Goal: Task Accomplishment & Management: Manage account settings

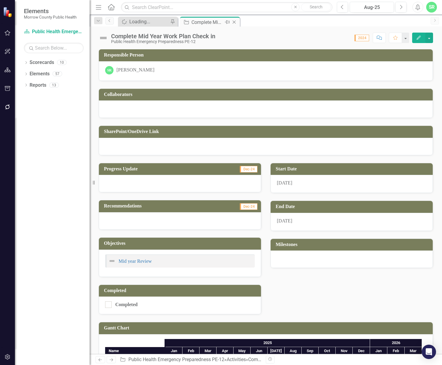
click at [234, 22] on icon "Close" at bounding box center [234, 22] width 6 height 5
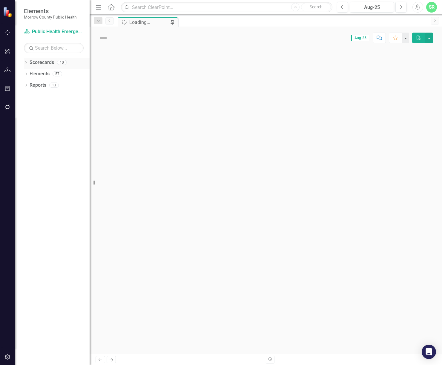
click at [44, 61] on link "Scorecards" at bounding box center [42, 62] width 24 height 7
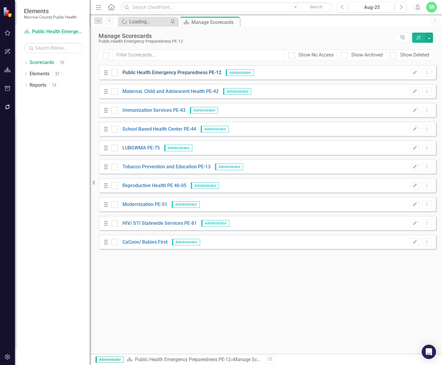
click at [166, 71] on link "Public Health Emergency Preparedness PE-12" at bounding box center [169, 72] width 103 height 7
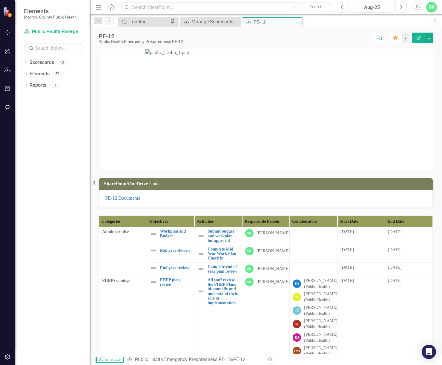
scroll to position [119, 0]
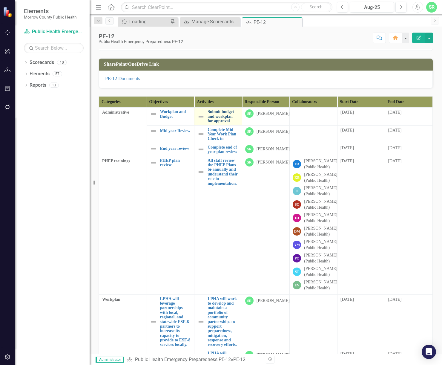
click at [216, 119] on link "Submit budget and workplan for approval" at bounding box center [222, 116] width 31 height 14
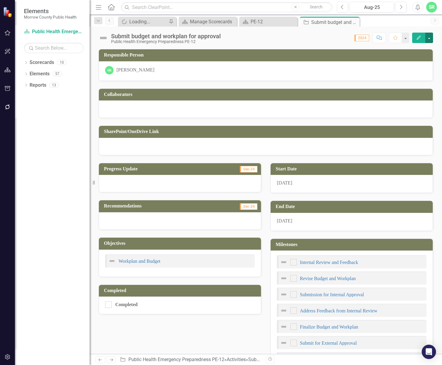
click at [429, 37] on button "button" at bounding box center [429, 38] width 8 height 10
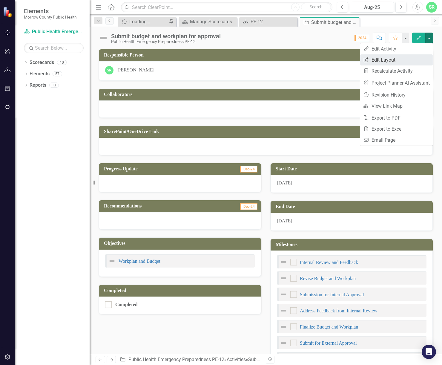
click at [405, 56] on link "Edit Report Edit Layout" at bounding box center [396, 59] width 73 height 11
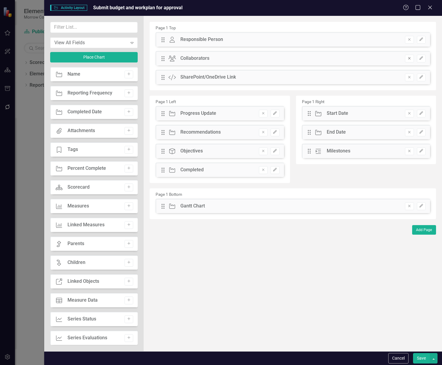
click at [410, 59] on icon "Remove" at bounding box center [409, 58] width 4 height 4
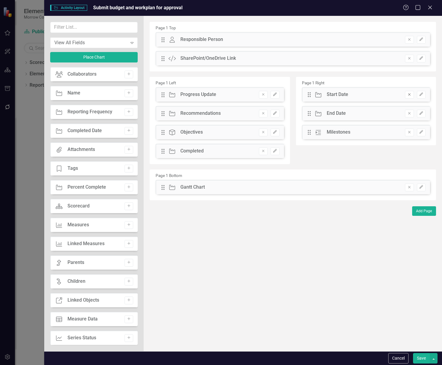
click at [410, 96] on button "Remove" at bounding box center [409, 95] width 9 height 8
click at [412, 115] on button "Remove" at bounding box center [409, 114] width 9 height 8
click at [409, 188] on icon "Remove" at bounding box center [409, 187] width 4 height 4
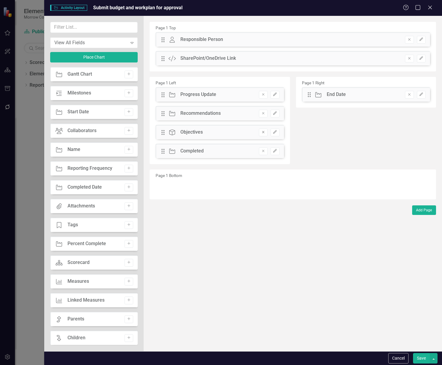
click at [266, 132] on button "Remove" at bounding box center [263, 132] width 9 height 8
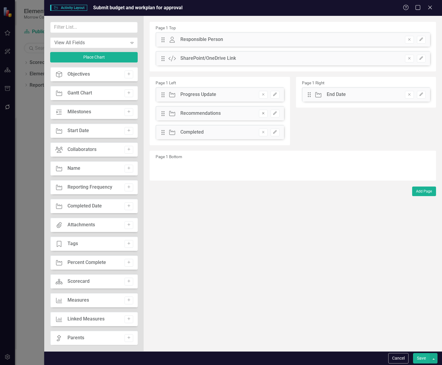
click at [263, 114] on icon "Remove" at bounding box center [263, 113] width 4 height 4
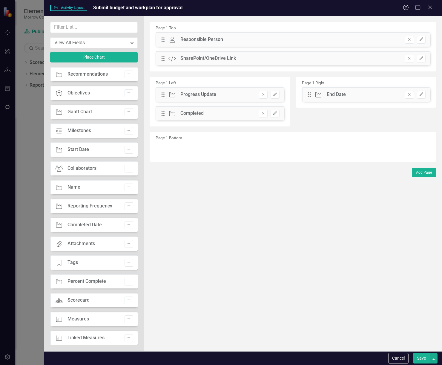
click at [422, 359] on button "Save" at bounding box center [421, 358] width 17 height 10
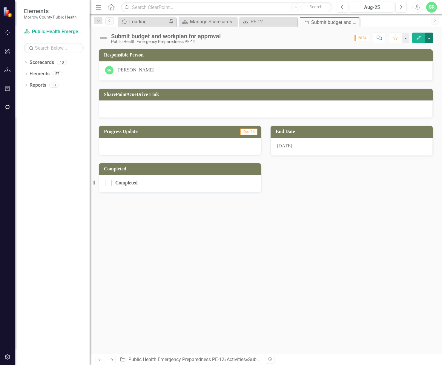
click at [428, 38] on button "button" at bounding box center [429, 38] width 8 height 10
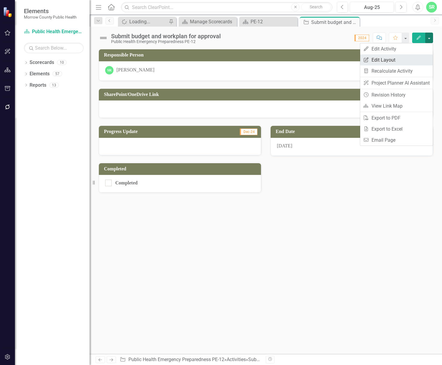
click at [406, 57] on link "Edit Report Edit Layout" at bounding box center [396, 59] width 73 height 11
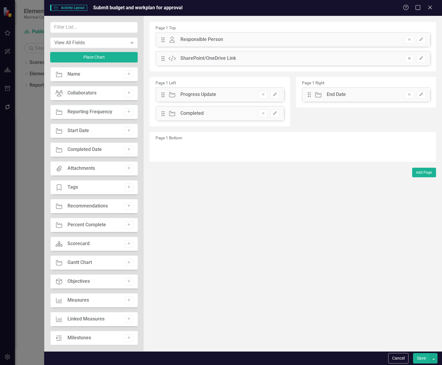
click at [410, 59] on icon "Remove" at bounding box center [409, 58] width 4 height 4
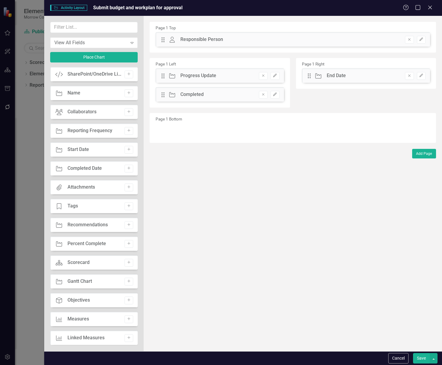
click at [422, 357] on button "Save" at bounding box center [421, 358] width 17 height 10
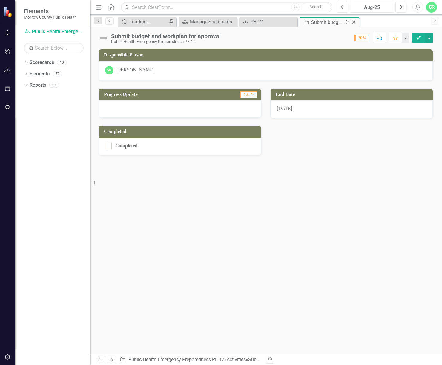
click at [355, 22] on icon "Close" at bounding box center [354, 22] width 6 height 5
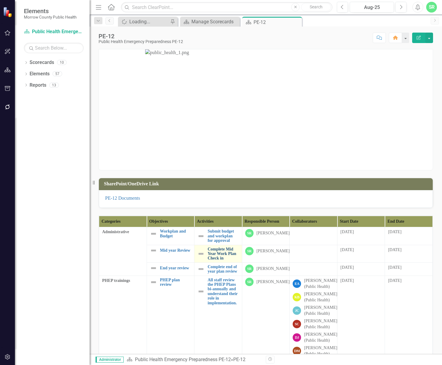
click at [216, 260] on link "Complete Mid Year Work Plan Check in" at bounding box center [222, 254] width 31 height 14
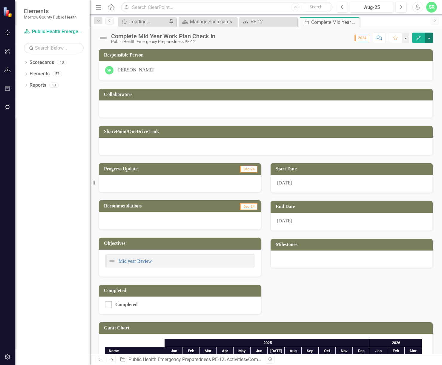
click at [426, 40] on button "button" at bounding box center [429, 38] width 8 height 10
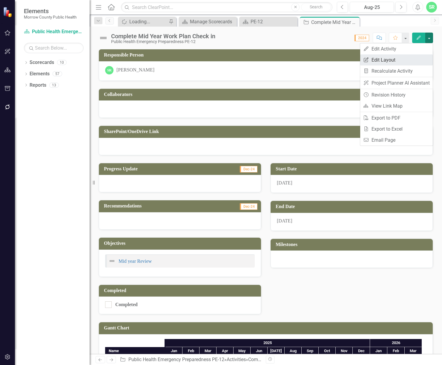
click at [411, 56] on link "Edit Report Edit Layout" at bounding box center [396, 59] width 73 height 11
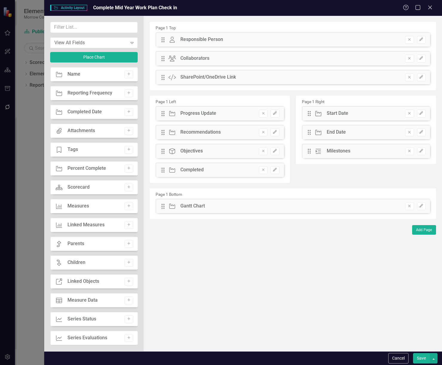
click at [407, 59] on icon "Remove" at bounding box center [409, 58] width 4 height 4
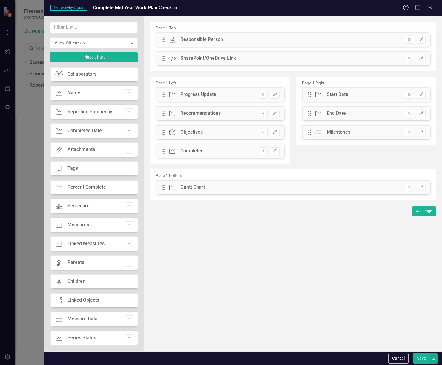
click at [407, 59] on icon "Remove" at bounding box center [409, 58] width 4 height 4
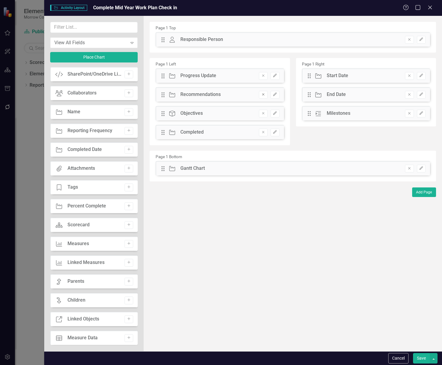
click at [265, 93] on icon "Remove" at bounding box center [263, 95] width 4 height 4
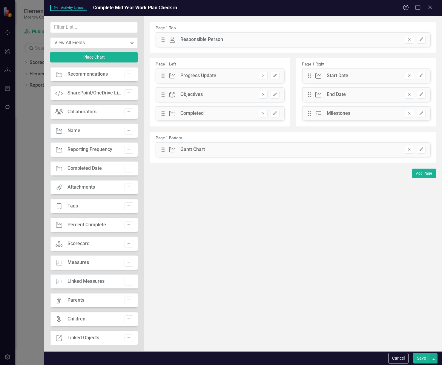
click at [262, 95] on icon "Remove" at bounding box center [263, 95] width 4 height 4
click at [411, 150] on icon "Remove" at bounding box center [409, 149] width 4 height 4
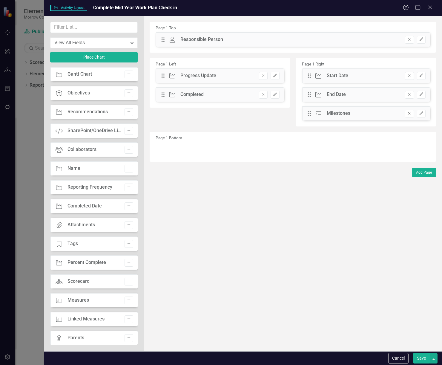
click at [407, 113] on icon "Remove" at bounding box center [409, 113] width 4 height 4
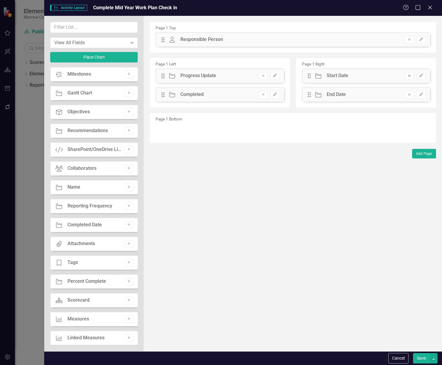
click at [410, 77] on icon "Remove" at bounding box center [409, 76] width 4 height 4
click at [425, 357] on button "Save" at bounding box center [421, 358] width 17 height 10
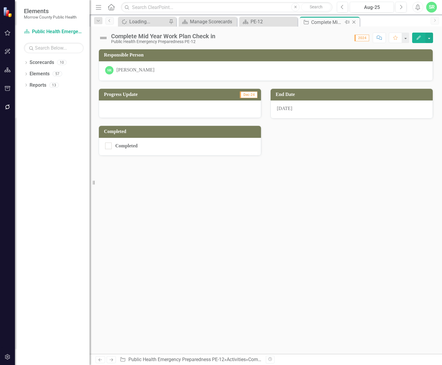
click at [354, 21] on icon at bounding box center [353, 22] width 3 height 3
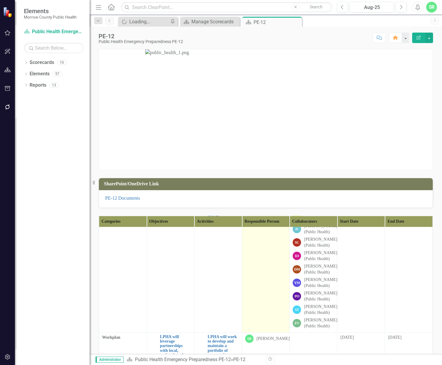
scroll to position [30, 0]
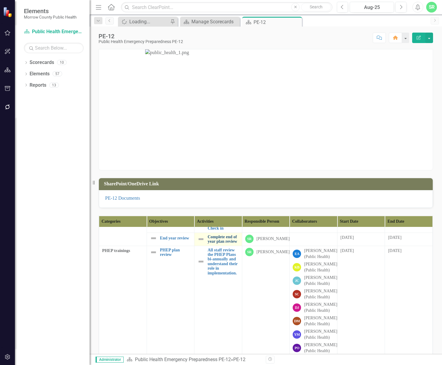
click at [217, 244] on link "Complete end of year plan review" at bounding box center [222, 238] width 31 height 9
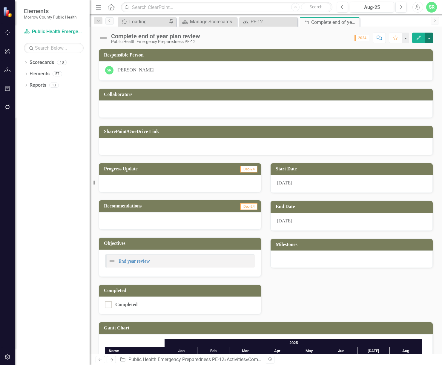
click at [431, 37] on button "button" at bounding box center [429, 38] width 8 height 10
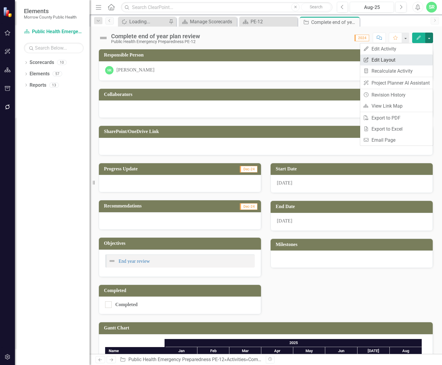
click at [410, 57] on link "Edit Report Edit Layout" at bounding box center [396, 59] width 73 height 11
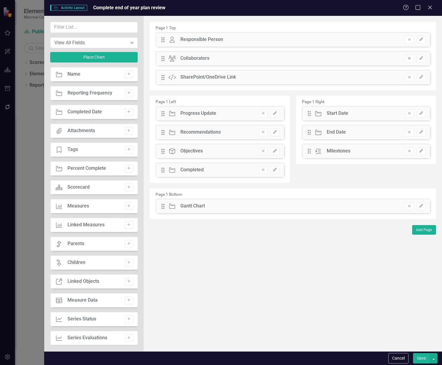
click at [410, 59] on icon "button" at bounding box center [409, 58] width 2 height 2
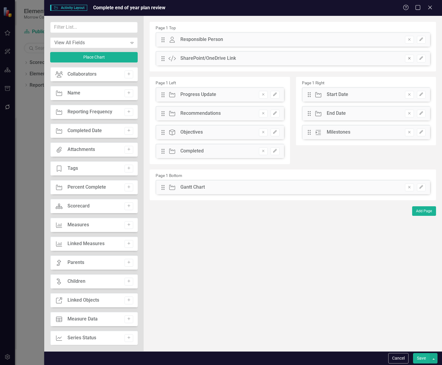
click at [410, 59] on icon "button" at bounding box center [409, 58] width 2 height 2
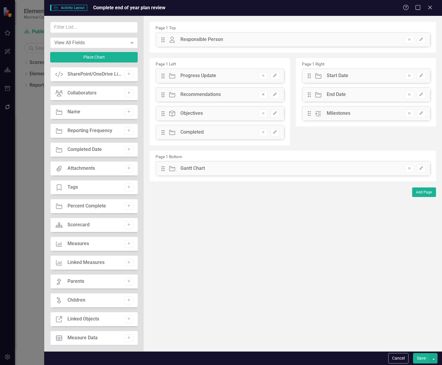
click at [263, 93] on icon "Remove" at bounding box center [263, 95] width 4 height 4
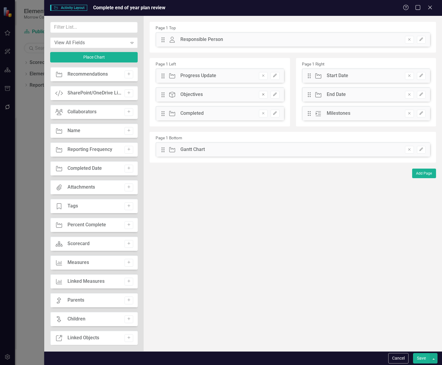
click at [265, 96] on icon "Remove" at bounding box center [263, 95] width 4 height 4
click at [410, 150] on icon "Remove" at bounding box center [409, 149] width 4 height 4
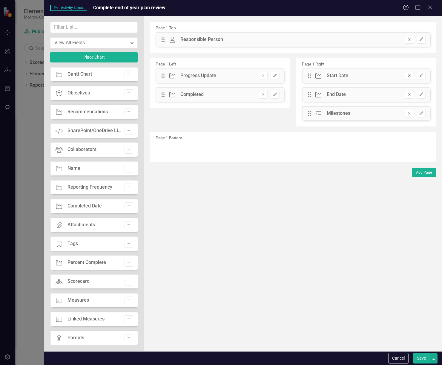
click at [409, 77] on icon "Remove" at bounding box center [409, 76] width 4 height 4
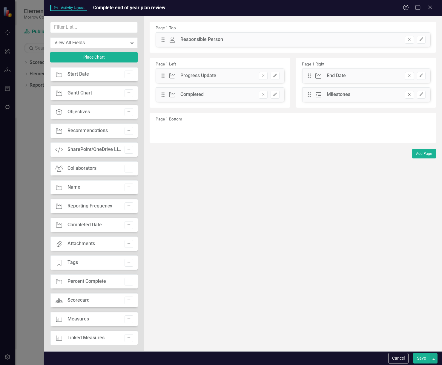
click at [409, 94] on icon "Remove" at bounding box center [409, 95] width 4 height 4
click at [422, 356] on button "Save" at bounding box center [421, 358] width 17 height 10
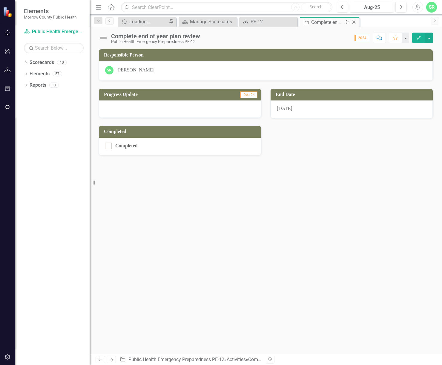
click at [354, 22] on icon at bounding box center [353, 22] width 3 height 3
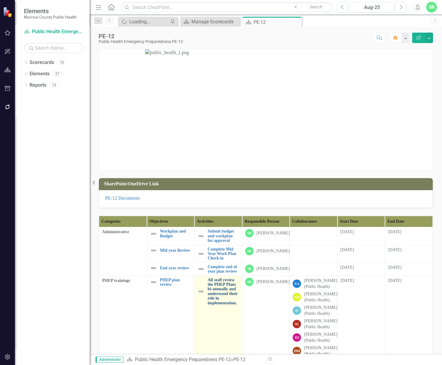
click at [228, 303] on link "All staff review the PHEP Plans bi-annually and understand their role in implem…" at bounding box center [222, 290] width 31 height 27
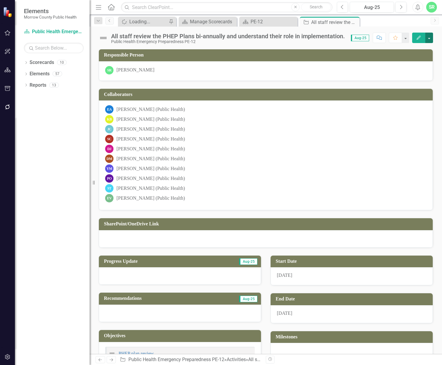
click at [427, 37] on button "button" at bounding box center [429, 38] width 8 height 10
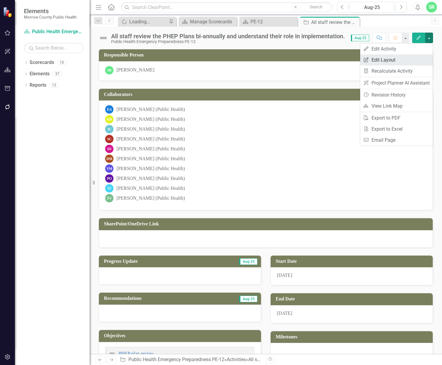
click at [412, 59] on link "Edit Report Edit Layout" at bounding box center [396, 59] width 73 height 11
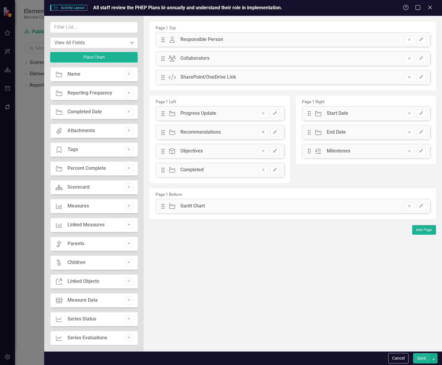
click at [264, 132] on icon "Remove" at bounding box center [263, 132] width 4 height 4
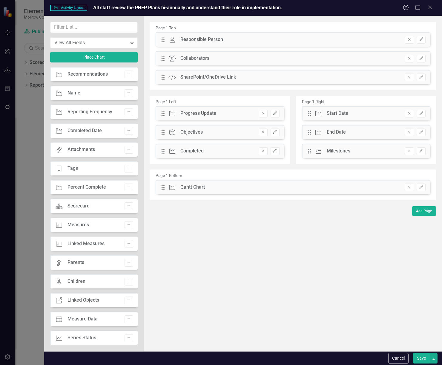
click at [264, 132] on icon "Remove" at bounding box center [263, 132] width 4 height 4
click at [412, 186] on button "Remove" at bounding box center [409, 187] width 9 height 8
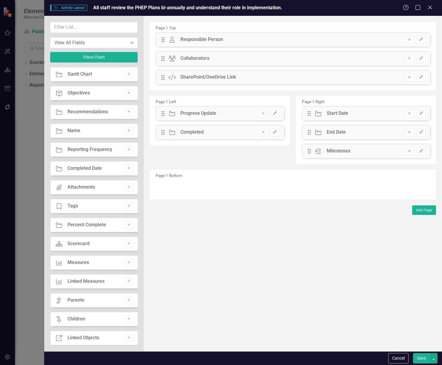
click at [413, 151] on button "Remove" at bounding box center [409, 151] width 9 height 8
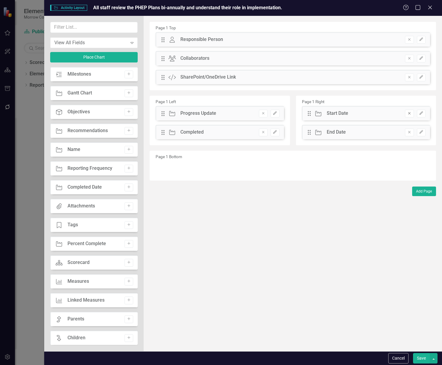
click at [409, 114] on icon "Remove" at bounding box center [409, 113] width 4 height 4
click at [416, 359] on button "Save" at bounding box center [421, 358] width 17 height 10
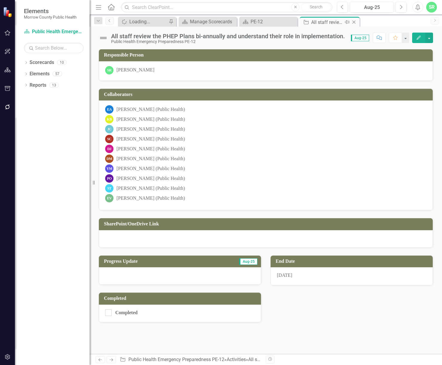
click at [354, 22] on icon "Close" at bounding box center [354, 22] width 6 height 5
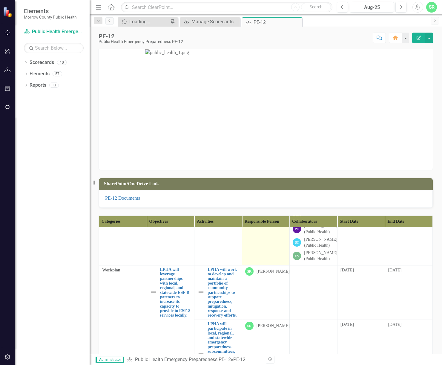
scroll to position [149, 0]
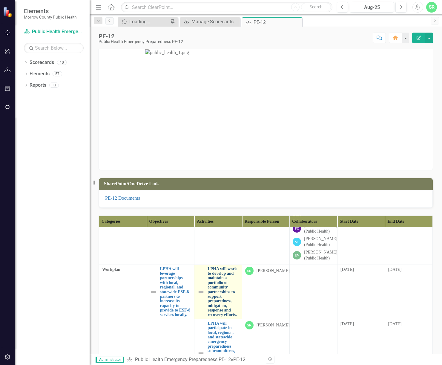
click at [211, 301] on link "LPHA will work to develop and maintain a portfolio of community partnerships to…" at bounding box center [222, 291] width 31 height 50
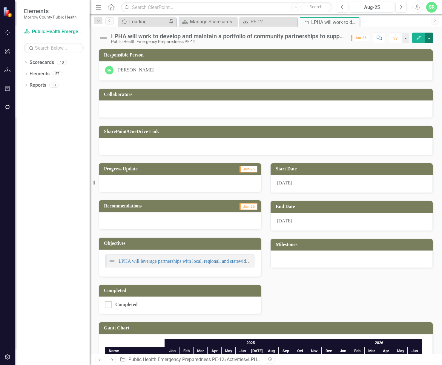
click at [431, 36] on button "button" at bounding box center [429, 38] width 8 height 10
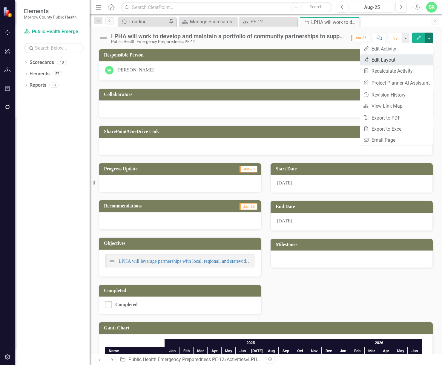
click at [413, 56] on link "Edit Report Edit Layout" at bounding box center [396, 59] width 73 height 11
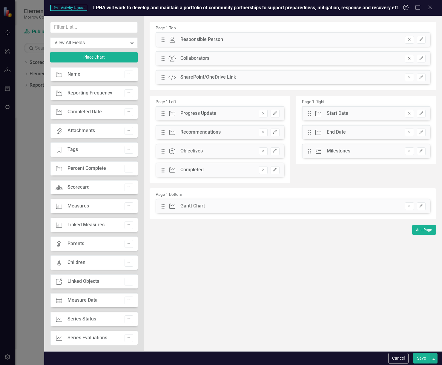
click at [410, 58] on icon "Remove" at bounding box center [409, 58] width 4 height 4
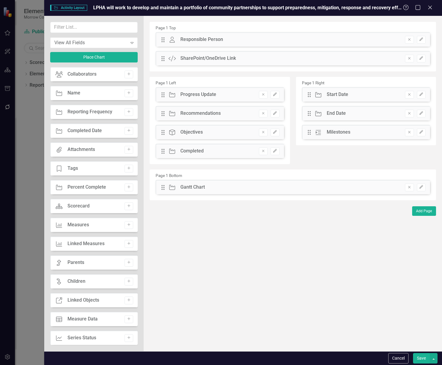
click at [410, 58] on icon "Remove" at bounding box center [409, 58] width 4 height 4
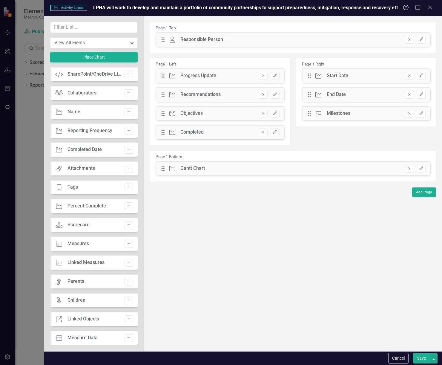
click at [264, 94] on icon "Remove" at bounding box center [263, 95] width 4 height 4
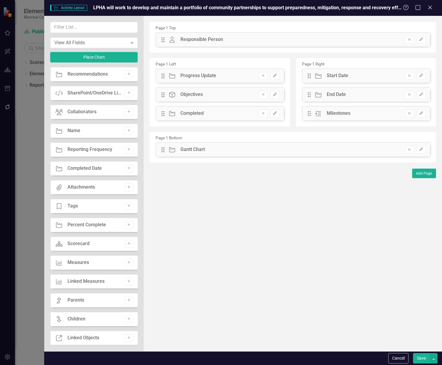
click at [264, 94] on icon "Remove" at bounding box center [263, 95] width 4 height 4
click at [411, 150] on icon "Remove" at bounding box center [409, 149] width 4 height 4
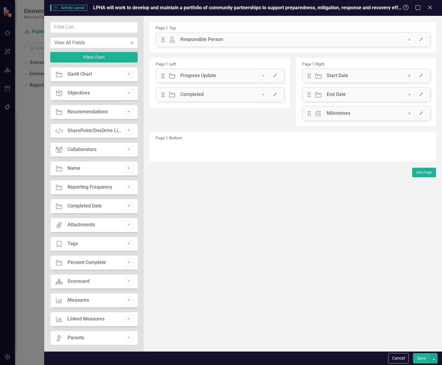
click at [408, 75] on icon "Remove" at bounding box center [409, 76] width 4 height 4
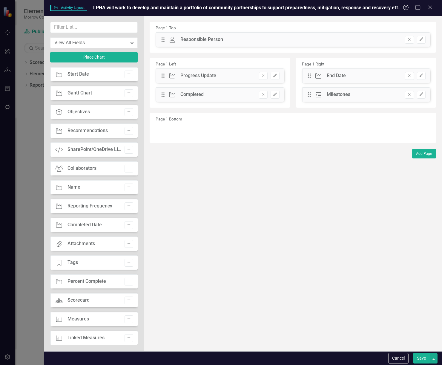
click at [407, 94] on icon "Remove" at bounding box center [409, 95] width 4 height 4
click at [417, 356] on button "Save" at bounding box center [421, 358] width 17 height 10
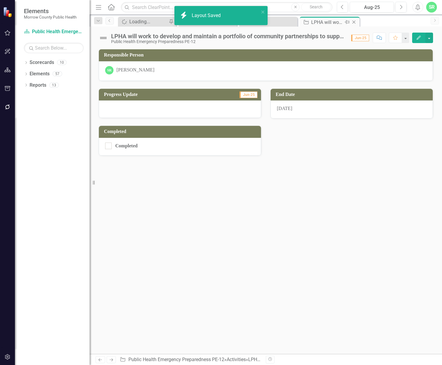
click at [356, 21] on icon "Close" at bounding box center [354, 22] width 6 height 5
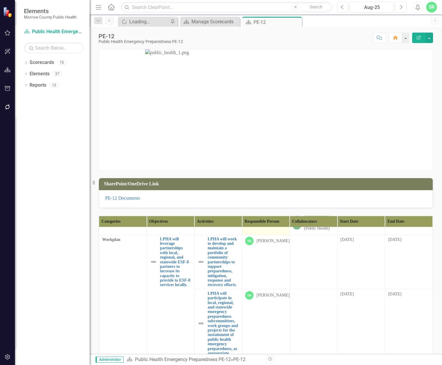
scroll to position [239, 0]
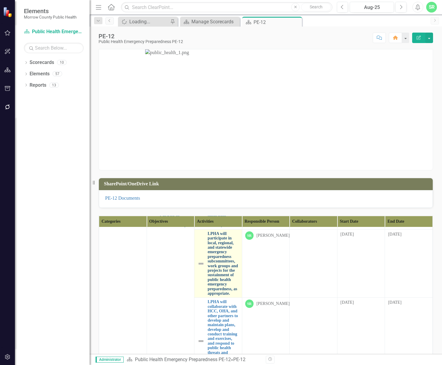
click at [218, 271] on link "LPHA will participate in local, regional, and statewide emergency preparedness …" at bounding box center [222, 263] width 31 height 64
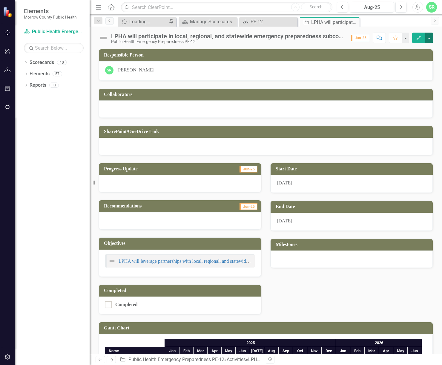
click at [428, 37] on button "button" at bounding box center [429, 38] width 8 height 10
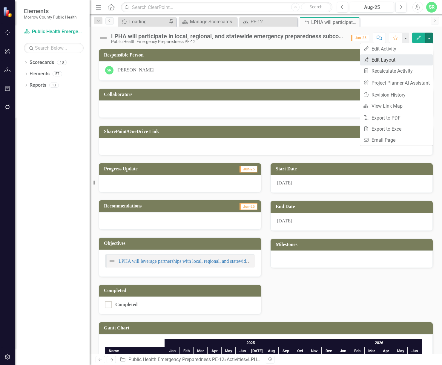
click at [400, 56] on link "Edit Report Edit Layout" at bounding box center [396, 59] width 73 height 11
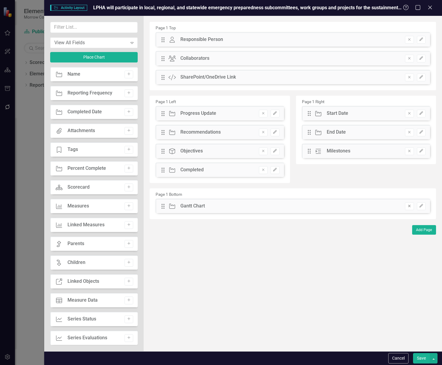
click at [407, 204] on icon "Remove" at bounding box center [409, 206] width 4 height 4
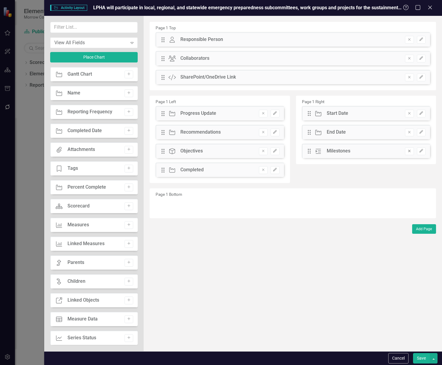
click at [410, 150] on icon "button" at bounding box center [409, 151] width 2 height 2
click at [409, 114] on icon "Remove" at bounding box center [409, 113] width 4 height 4
click at [265, 131] on icon "Remove" at bounding box center [263, 132] width 4 height 4
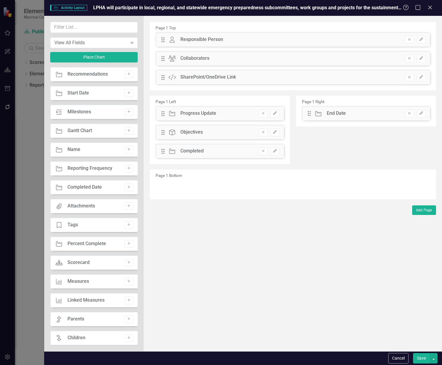
click at [265, 131] on icon "Remove" at bounding box center [263, 132] width 4 height 4
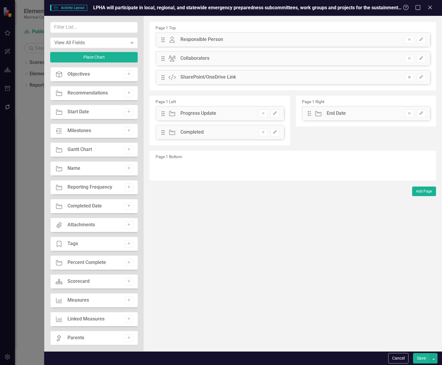
click at [409, 78] on icon "Remove" at bounding box center [409, 77] width 4 height 4
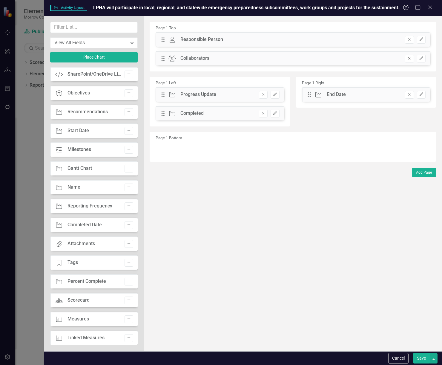
click at [412, 61] on button "Remove" at bounding box center [409, 59] width 9 height 8
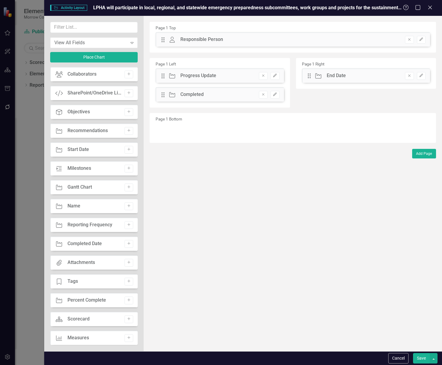
click at [422, 356] on button "Save" at bounding box center [421, 358] width 17 height 10
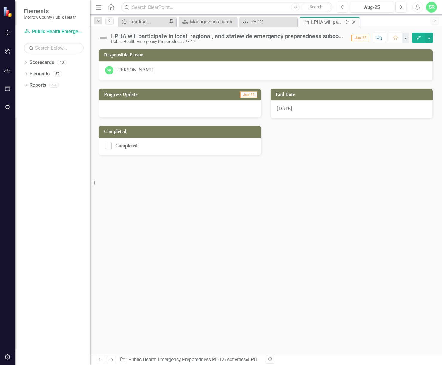
click at [355, 22] on icon "Close" at bounding box center [354, 22] width 6 height 5
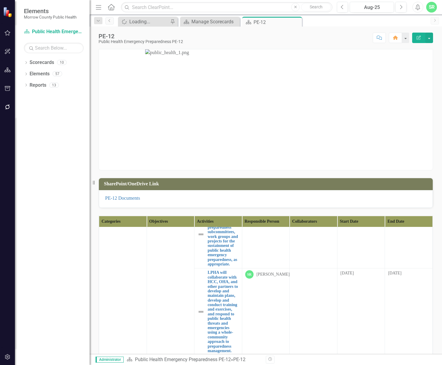
scroll to position [269, 0]
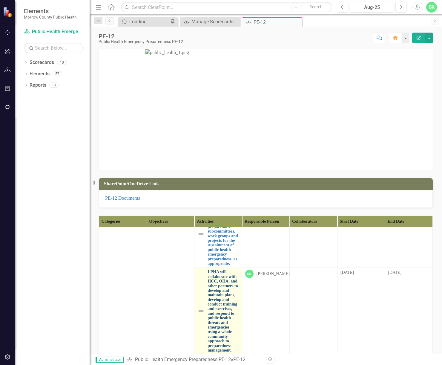
click at [224, 318] on link "LPHA will collaborate with HCC, OHA, and other partners to develop and maintain…" at bounding box center [222, 310] width 31 height 83
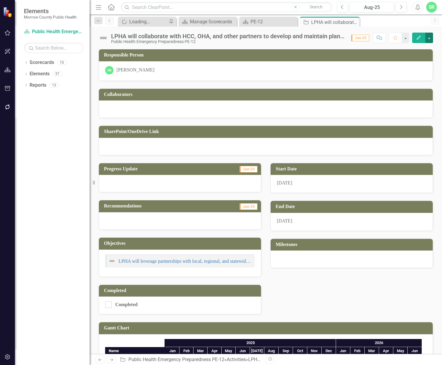
click at [430, 39] on button "button" at bounding box center [429, 38] width 8 height 10
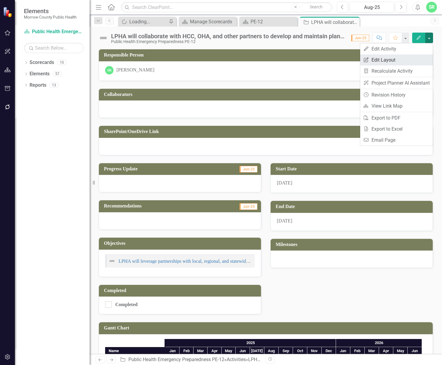
click at [413, 61] on link "Edit Report Edit Layout" at bounding box center [396, 59] width 73 height 11
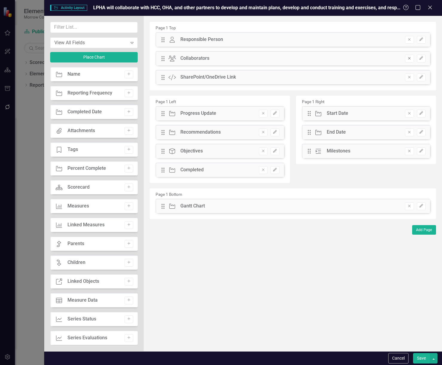
click at [407, 58] on icon "Remove" at bounding box center [409, 58] width 4 height 4
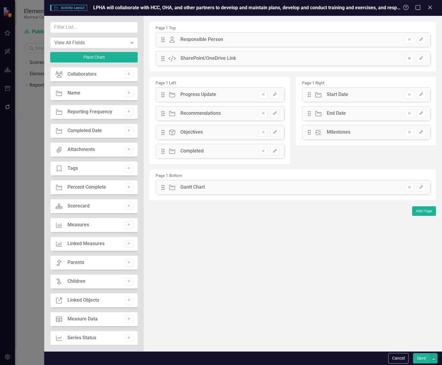
click at [407, 58] on icon "Remove" at bounding box center [409, 58] width 4 height 4
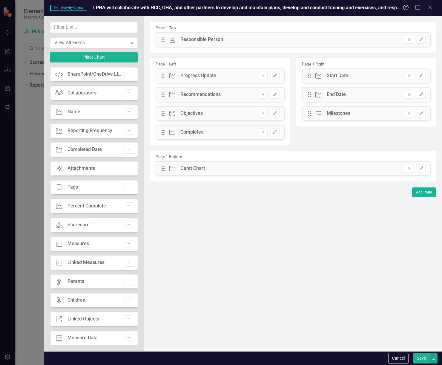
click at [262, 94] on icon "Remove" at bounding box center [263, 95] width 4 height 4
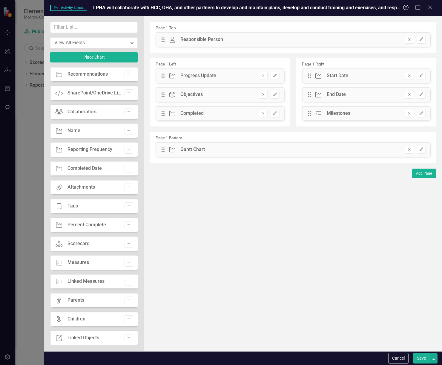
click at [264, 96] on icon "Remove" at bounding box center [263, 95] width 4 height 4
click at [412, 152] on button "Remove" at bounding box center [409, 150] width 9 height 8
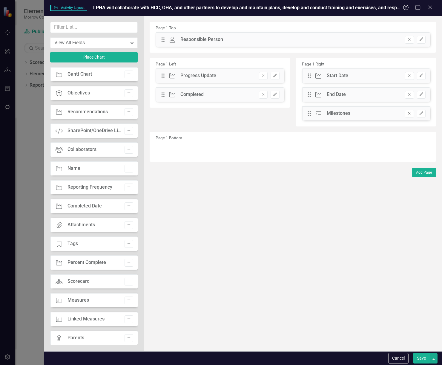
click at [410, 115] on icon "Remove" at bounding box center [409, 113] width 4 height 4
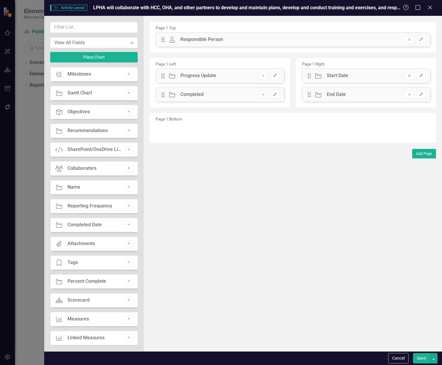
click at [410, 78] on button "Remove" at bounding box center [409, 76] width 9 height 8
click at [422, 358] on button "Save" at bounding box center [421, 358] width 17 height 10
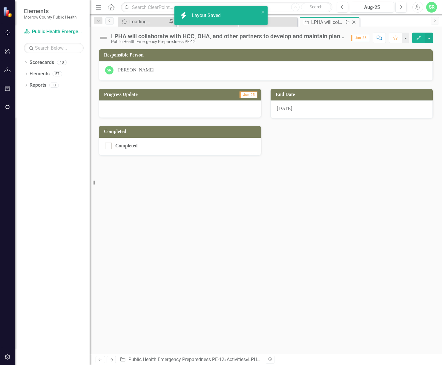
click at [355, 22] on icon "Close" at bounding box center [354, 22] width 6 height 5
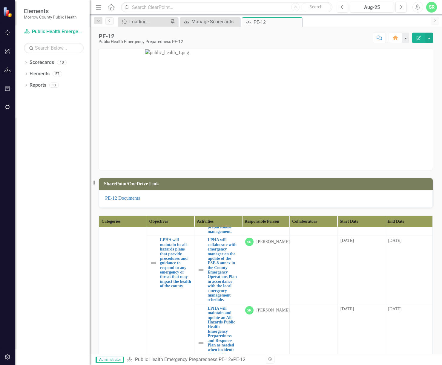
scroll to position [388, 0]
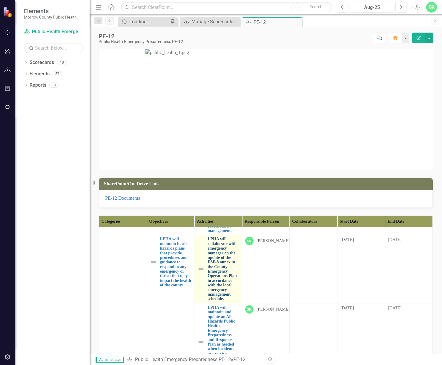
click at [219, 301] on link "LPHA will collaborate with emergency manager on the update of the ESF-8 annex i…" at bounding box center [222, 268] width 31 height 64
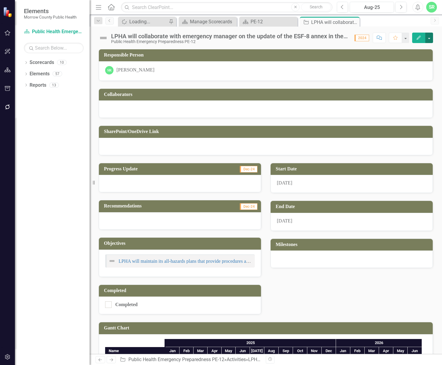
click at [427, 37] on button "button" at bounding box center [429, 38] width 8 height 10
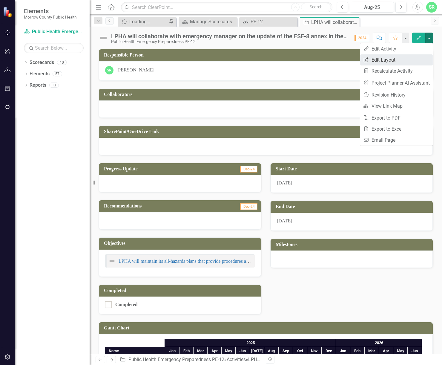
click at [416, 59] on link "Edit Report Edit Layout" at bounding box center [396, 59] width 73 height 11
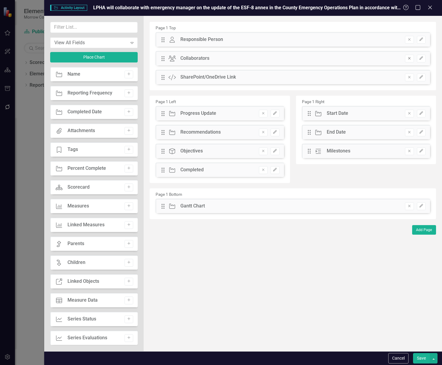
click at [408, 57] on icon "Remove" at bounding box center [409, 58] width 4 height 4
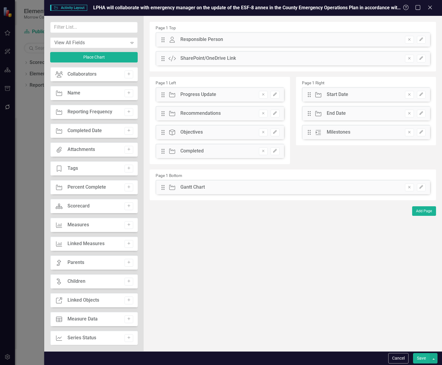
click at [408, 57] on icon "Remove" at bounding box center [409, 58] width 4 height 4
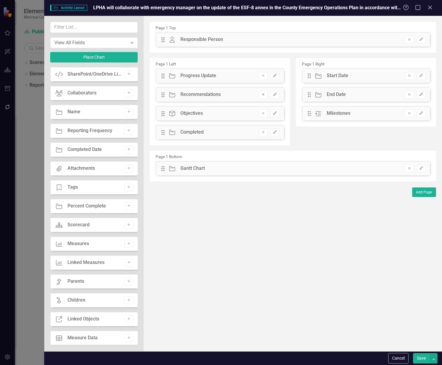
click at [265, 92] on button "Remove" at bounding box center [263, 95] width 9 height 8
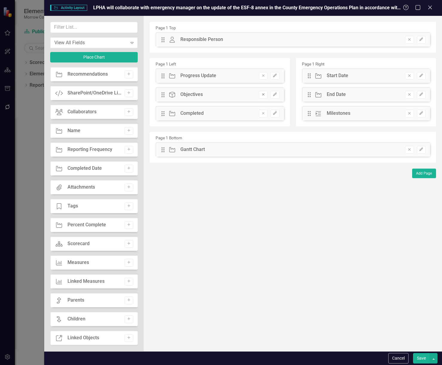
click at [264, 95] on icon "Remove" at bounding box center [263, 95] width 4 height 4
click at [407, 148] on icon "Remove" at bounding box center [409, 149] width 4 height 4
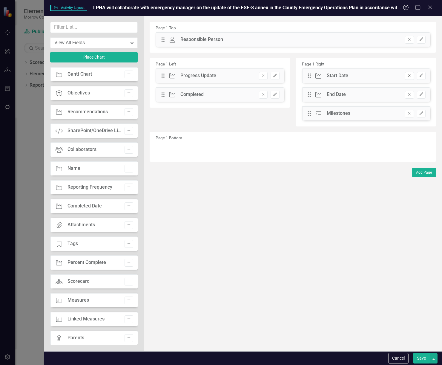
click at [412, 75] on button "Remove" at bounding box center [409, 76] width 9 height 8
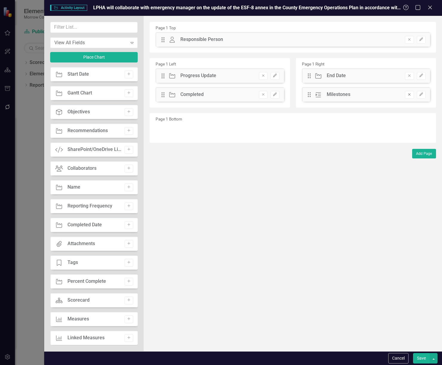
click at [408, 92] on button "Remove" at bounding box center [409, 95] width 9 height 8
click at [424, 358] on button "Save" at bounding box center [421, 358] width 17 height 10
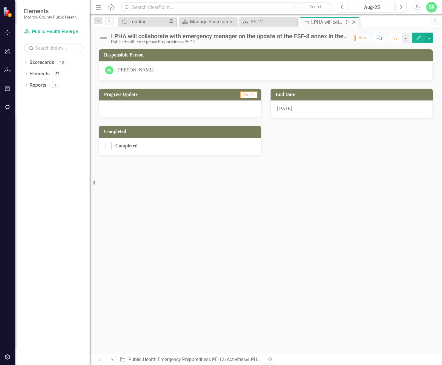
click at [354, 20] on icon "Close" at bounding box center [354, 22] width 6 height 5
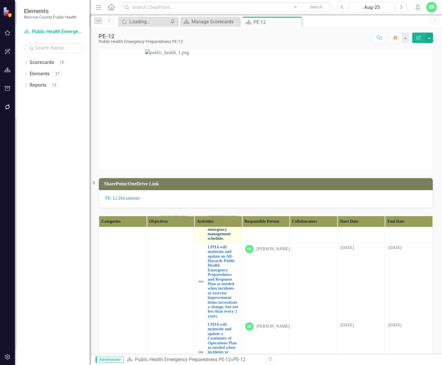
scroll to position [478, 0]
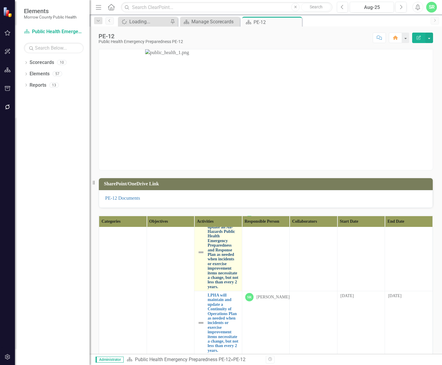
click at [225, 289] on link "LPHA will maintain and update an All-Hazards Public Health Emergency Preparedne…" at bounding box center [222, 251] width 31 height 73
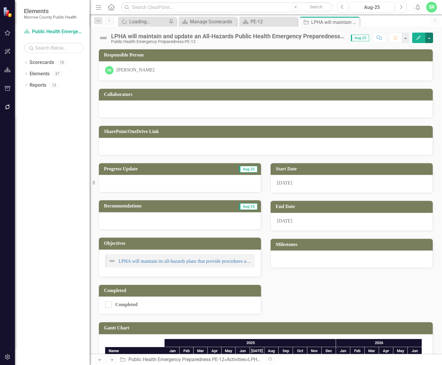
click at [431, 35] on button "button" at bounding box center [429, 38] width 8 height 10
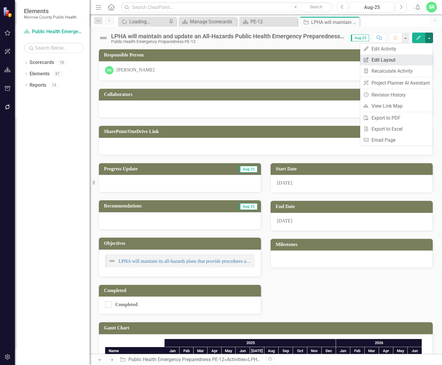
click at [405, 57] on link "Edit Report Edit Layout" at bounding box center [396, 59] width 73 height 11
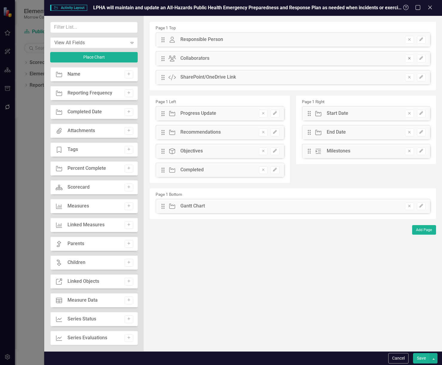
click at [408, 57] on icon "button" at bounding box center [409, 58] width 2 height 2
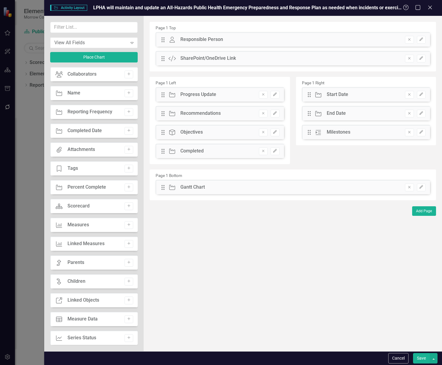
click at [408, 57] on icon "button" at bounding box center [409, 58] width 2 height 2
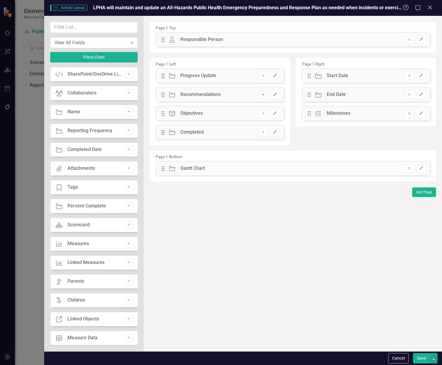
click at [261, 95] on icon "Remove" at bounding box center [263, 95] width 4 height 4
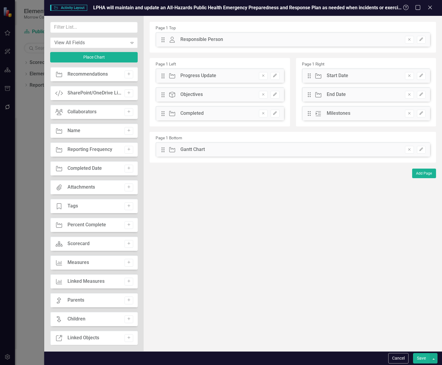
click at [261, 95] on icon "Remove" at bounding box center [263, 95] width 4 height 4
click at [408, 150] on icon "Remove" at bounding box center [409, 149] width 4 height 4
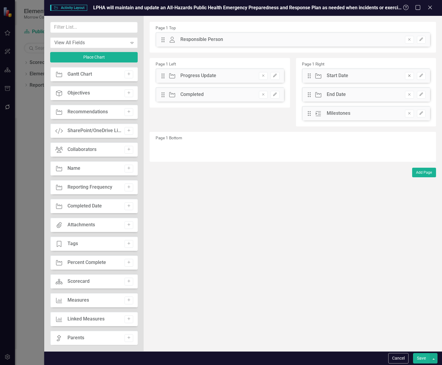
click at [407, 77] on icon "Remove" at bounding box center [409, 76] width 4 height 4
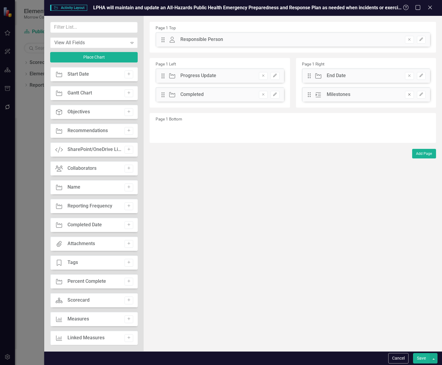
click at [407, 95] on icon "Remove" at bounding box center [409, 95] width 4 height 4
click at [425, 355] on button "Save" at bounding box center [421, 358] width 17 height 10
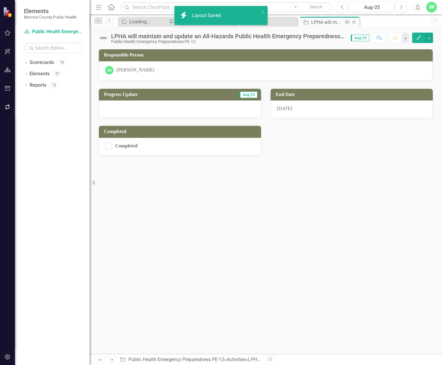
click at [355, 21] on icon at bounding box center [353, 22] width 3 height 3
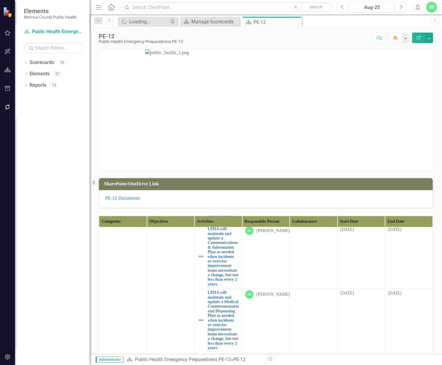
scroll to position [597, 0]
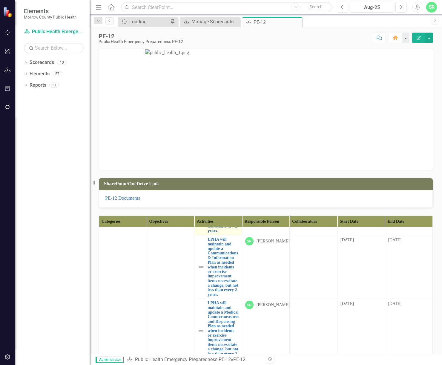
click at [216, 233] on link "LPHA will maintain and update a Continuity of Operations Plan as needed when in…" at bounding box center [222, 203] width 31 height 60
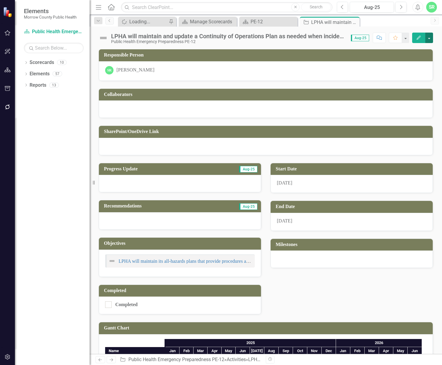
click at [428, 38] on button "button" at bounding box center [429, 38] width 8 height 10
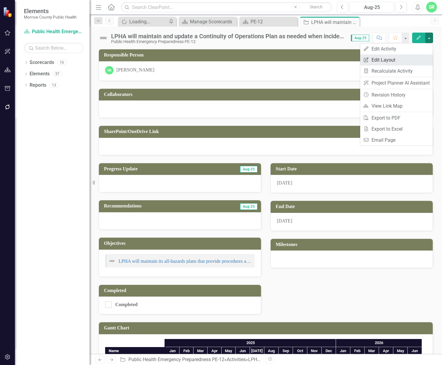
click at [399, 59] on link "Edit Report Edit Layout" at bounding box center [396, 59] width 73 height 11
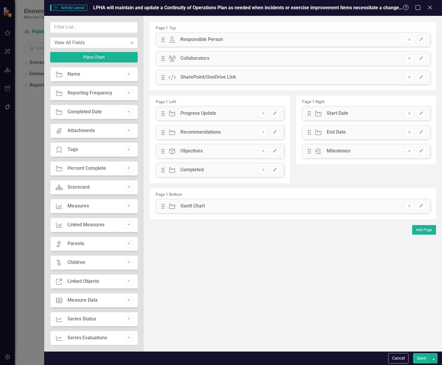
click at [405, 58] on div "Remove Edit" at bounding box center [412, 59] width 27 height 8
click at [408, 58] on icon "Remove" at bounding box center [409, 58] width 4 height 4
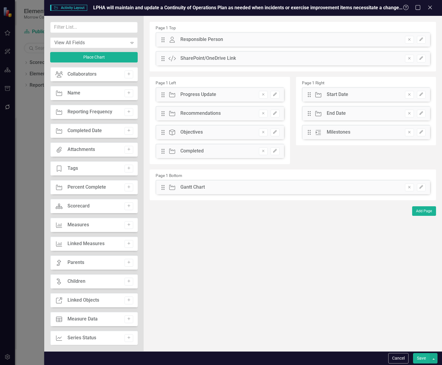
click at [408, 58] on icon "Remove" at bounding box center [409, 58] width 4 height 4
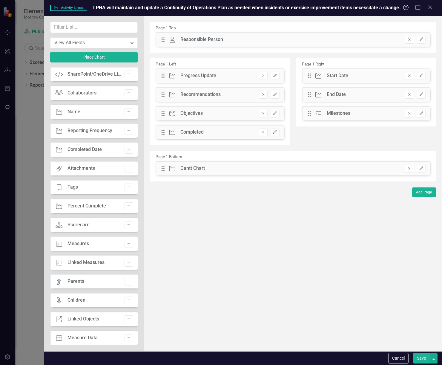
click at [264, 94] on icon "Remove" at bounding box center [263, 95] width 4 height 4
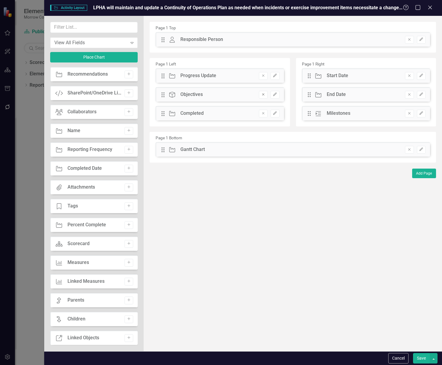
click at [264, 96] on icon "Remove" at bounding box center [263, 95] width 4 height 4
click at [411, 80] on div "Drag Activity Start Date Remove Edit" at bounding box center [366, 75] width 128 height 14
click at [408, 77] on icon "Remove" at bounding box center [409, 76] width 4 height 4
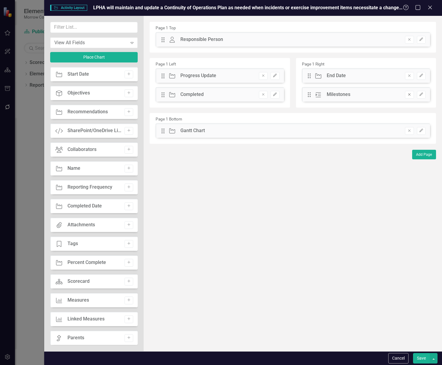
click at [408, 95] on icon "Remove" at bounding box center [409, 95] width 4 height 4
click at [404, 128] on div "Remove Edit" at bounding box center [412, 131] width 27 height 8
click at [407, 129] on icon "Remove" at bounding box center [409, 131] width 4 height 4
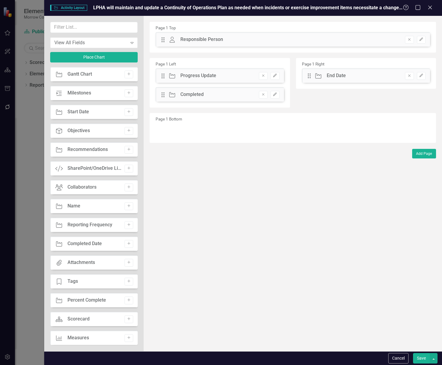
click at [420, 356] on button "Save" at bounding box center [421, 358] width 17 height 10
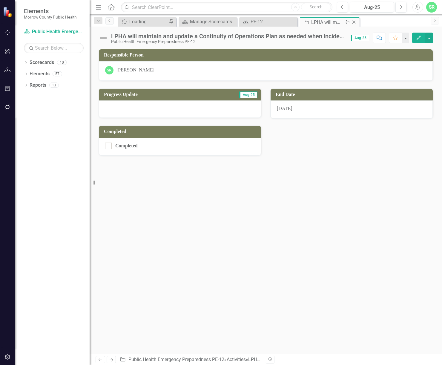
click at [353, 22] on icon "Close" at bounding box center [354, 22] width 6 height 5
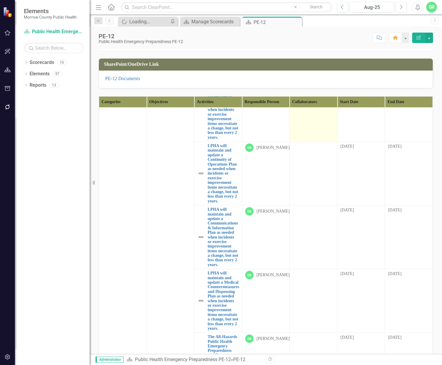
scroll to position [537, 0]
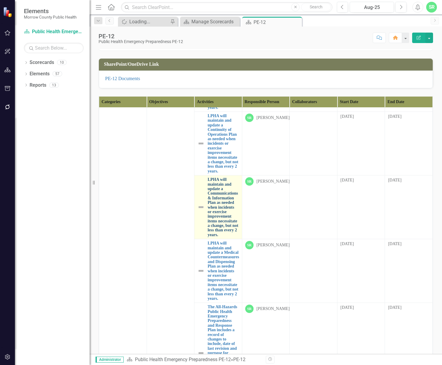
click at [226, 237] on link "LPHA will maintain and update a Communications & Information Plan as needed whe…" at bounding box center [222, 207] width 31 height 60
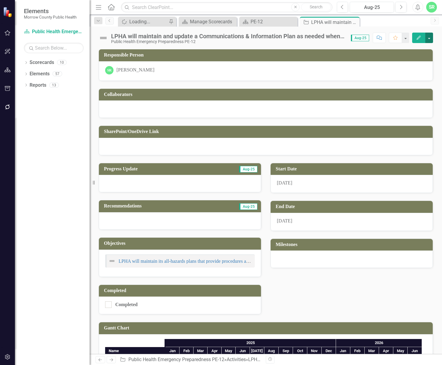
click at [430, 39] on button "button" at bounding box center [429, 38] width 8 height 10
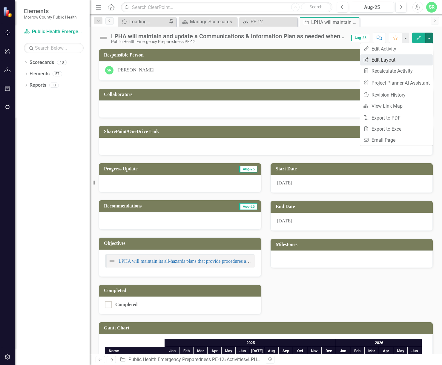
click at [399, 57] on link "Edit Report Edit Layout" at bounding box center [396, 59] width 73 height 11
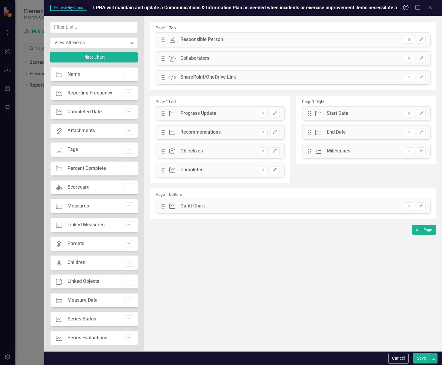
click at [407, 205] on button "Remove" at bounding box center [409, 206] width 9 height 8
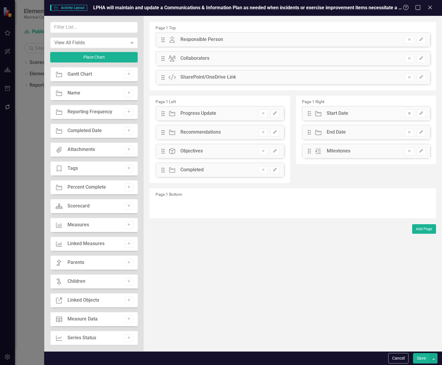
click at [408, 114] on icon "Remove" at bounding box center [409, 113] width 4 height 4
click at [409, 132] on icon "button" at bounding box center [409, 132] width 2 height 2
click at [264, 150] on icon "Remove" at bounding box center [263, 151] width 4 height 4
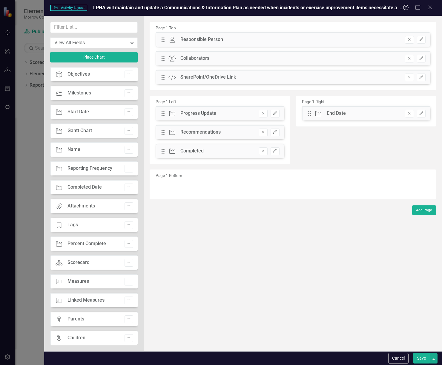
click at [263, 134] on button "Remove" at bounding box center [263, 132] width 9 height 8
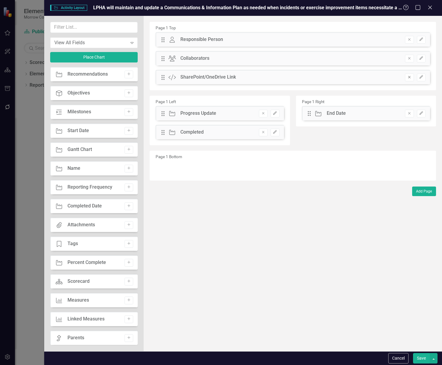
click at [407, 76] on button "Remove" at bounding box center [409, 77] width 9 height 8
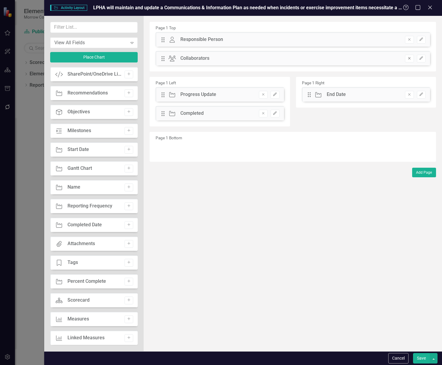
click at [411, 58] on icon "Remove" at bounding box center [409, 58] width 4 height 4
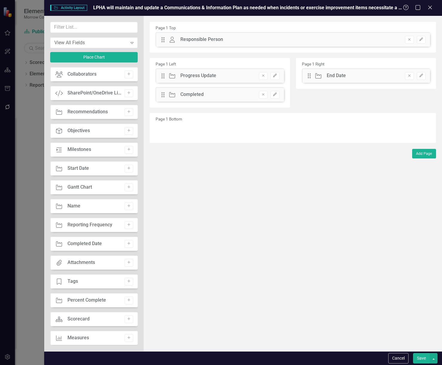
click at [423, 358] on button "Save" at bounding box center [421, 358] width 17 height 10
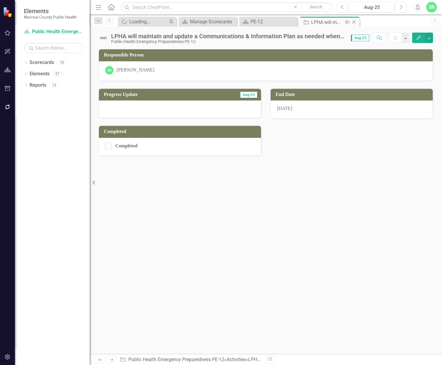
click at [355, 22] on icon "Close" at bounding box center [354, 22] width 6 height 5
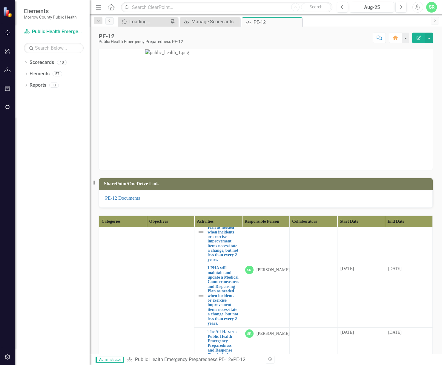
scroll to position [687, 0]
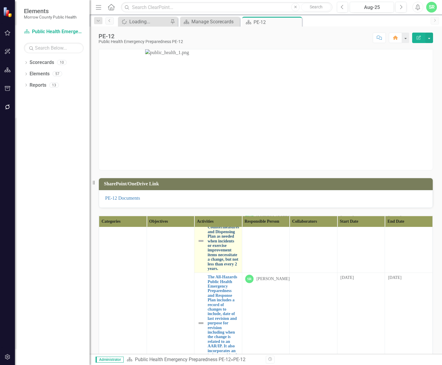
click at [223, 270] on link "LPHA will maintain and update a Medical Countermeasures and Dispensing Plan as …" at bounding box center [223, 241] width 32 height 60
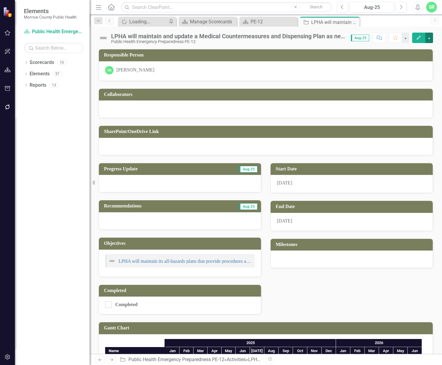
click at [430, 36] on button "button" at bounding box center [429, 38] width 8 height 10
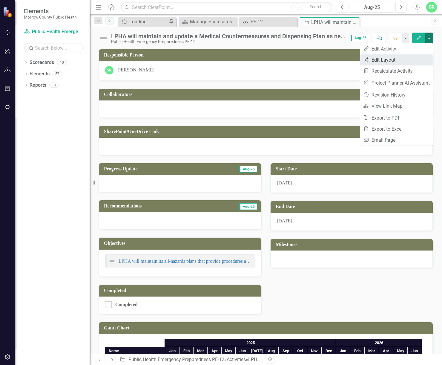
click at [399, 59] on link "Edit Report Edit Layout" at bounding box center [396, 59] width 73 height 11
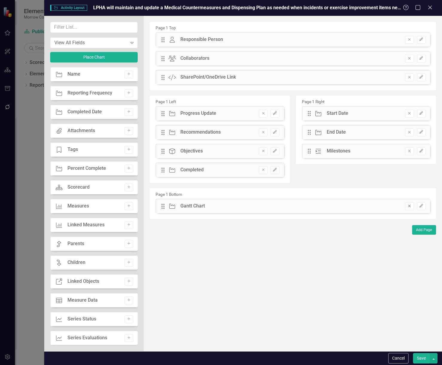
click at [408, 205] on icon "Remove" at bounding box center [409, 206] width 4 height 4
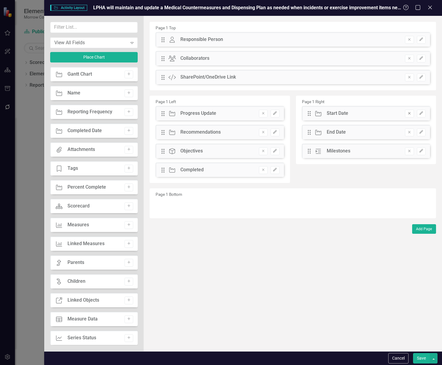
click at [409, 110] on button "Remove" at bounding box center [409, 114] width 9 height 8
click at [409, 130] on button "Remove" at bounding box center [409, 132] width 9 height 8
click at [261, 150] on icon "Remove" at bounding box center [263, 151] width 4 height 4
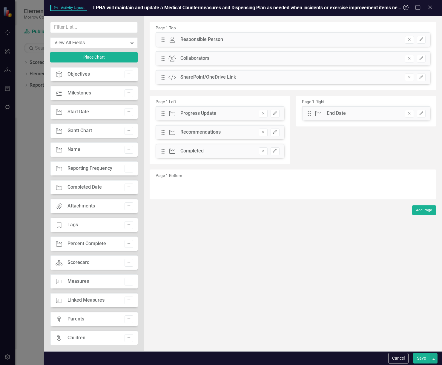
click at [264, 131] on icon "Remove" at bounding box center [263, 132] width 4 height 4
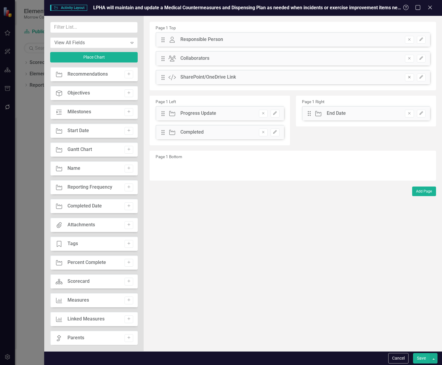
click at [409, 76] on icon "Remove" at bounding box center [409, 77] width 4 height 4
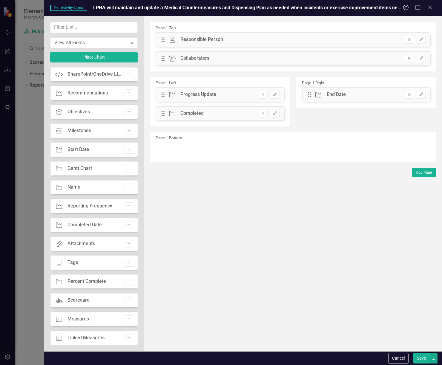
click at [407, 57] on button "Remove" at bounding box center [409, 59] width 9 height 8
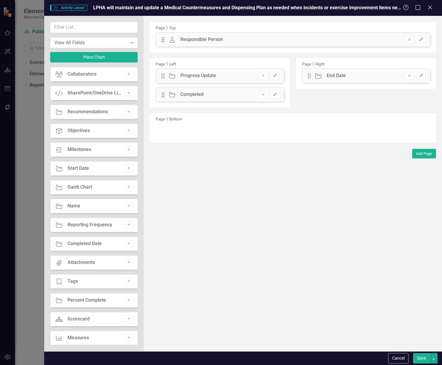
click at [423, 356] on button "Save" at bounding box center [421, 358] width 17 height 10
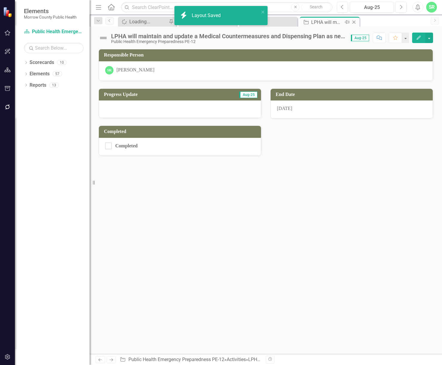
click at [356, 21] on icon "Close" at bounding box center [354, 22] width 6 height 5
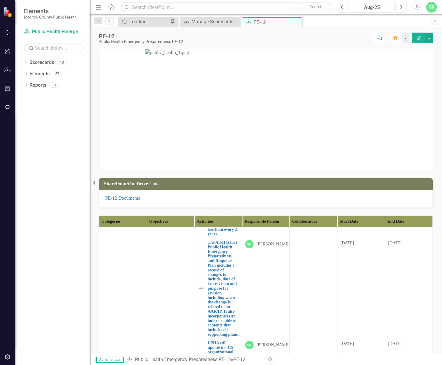
scroll to position [776, 0]
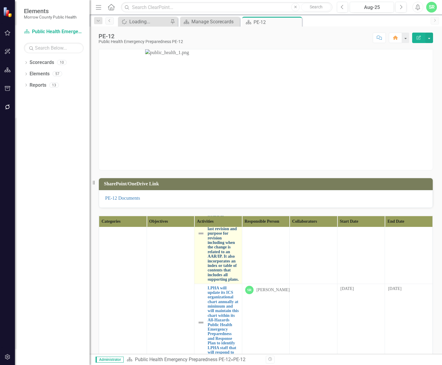
click at [225, 281] on link "The All-Hazards Public Health Emergency Preparedness and Response Plan includes…" at bounding box center [222, 233] width 31 height 96
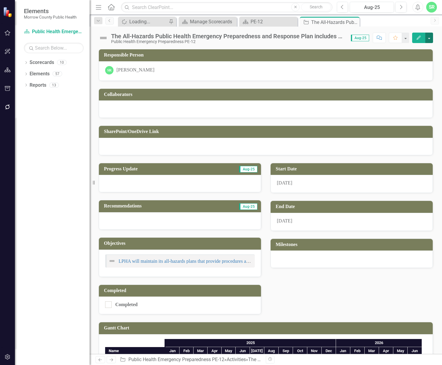
click at [426, 35] on button "button" at bounding box center [429, 38] width 8 height 10
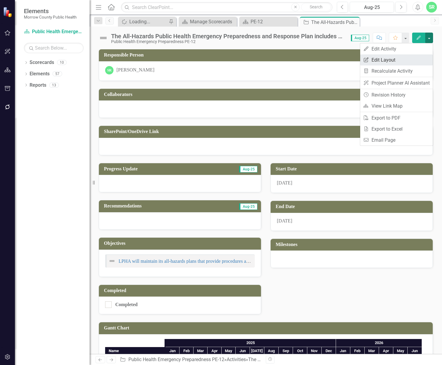
click at [401, 58] on link "Edit Report Edit Layout" at bounding box center [396, 59] width 73 height 11
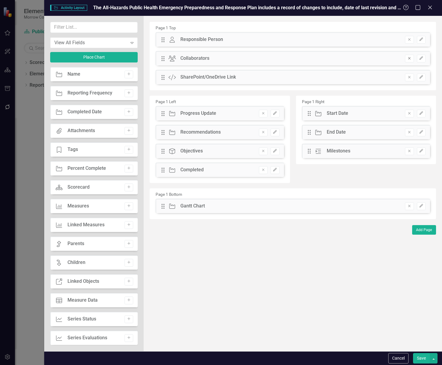
click at [411, 59] on icon "Remove" at bounding box center [409, 58] width 4 height 4
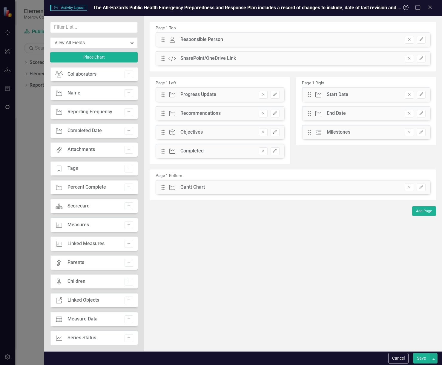
click at [410, 60] on icon "Remove" at bounding box center [409, 58] width 4 height 4
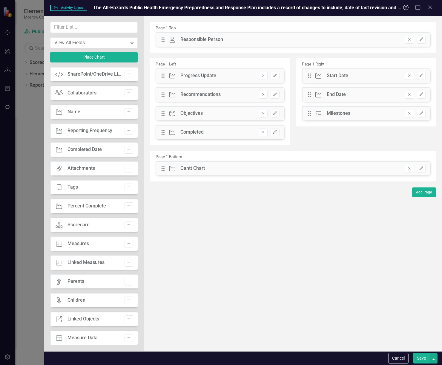
click at [261, 94] on icon "Remove" at bounding box center [263, 95] width 4 height 4
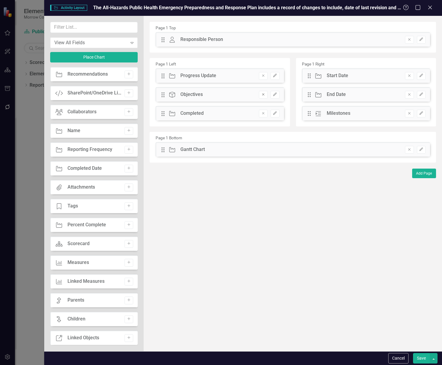
click at [263, 95] on icon "Remove" at bounding box center [263, 95] width 4 height 4
click at [406, 150] on button "Remove" at bounding box center [409, 150] width 9 height 8
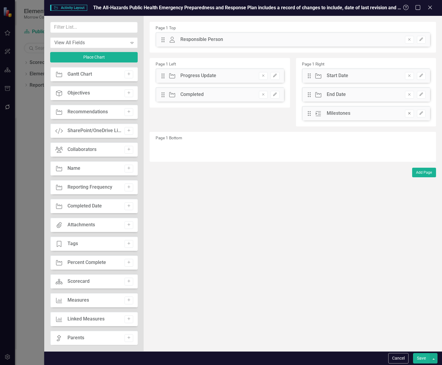
click at [411, 113] on icon "Remove" at bounding box center [409, 113] width 4 height 4
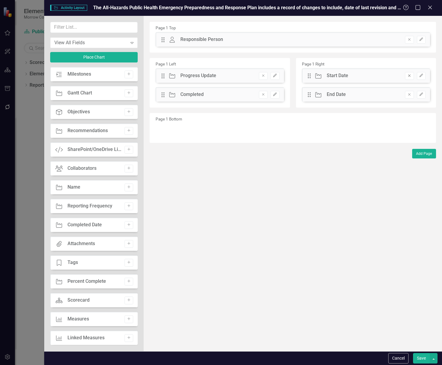
click at [407, 79] on button "Remove" at bounding box center [409, 76] width 9 height 8
click at [418, 356] on button "Save" at bounding box center [421, 358] width 17 height 10
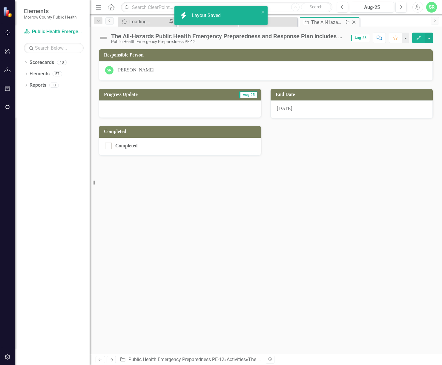
click at [355, 22] on icon "Close" at bounding box center [354, 22] width 6 height 5
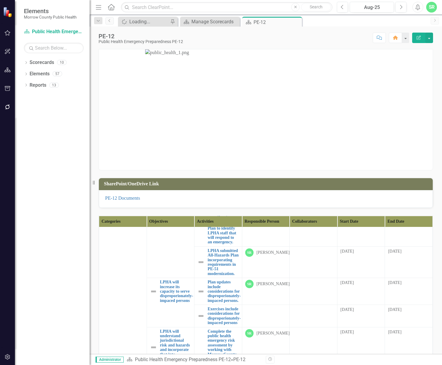
scroll to position [896, 0]
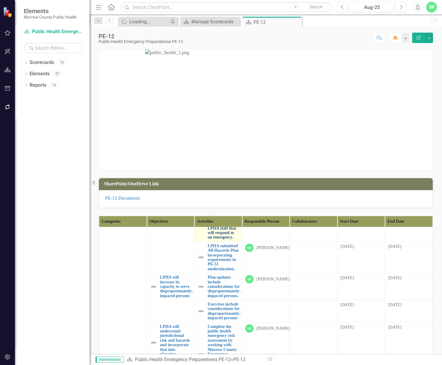
click at [215, 239] on link "LPHA will update its ICS organizational chart annually at minimum and will main…" at bounding box center [222, 202] width 31 height 73
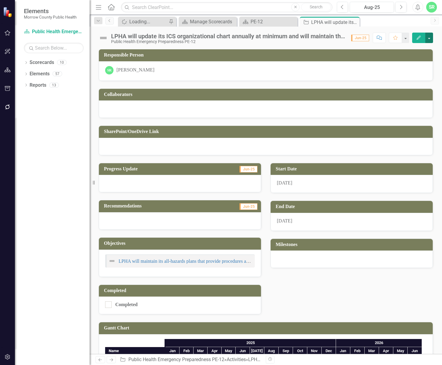
click at [428, 36] on button "button" at bounding box center [429, 38] width 8 height 10
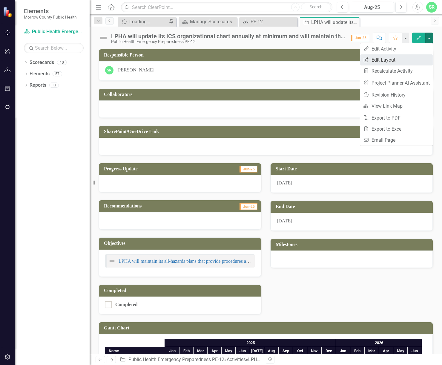
click at [411, 61] on link "Edit Report Edit Layout" at bounding box center [396, 59] width 73 height 11
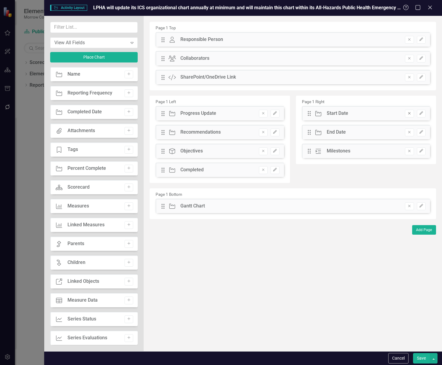
click at [409, 113] on icon "button" at bounding box center [409, 113] width 2 height 2
click at [407, 131] on icon "Remove" at bounding box center [409, 132] width 4 height 4
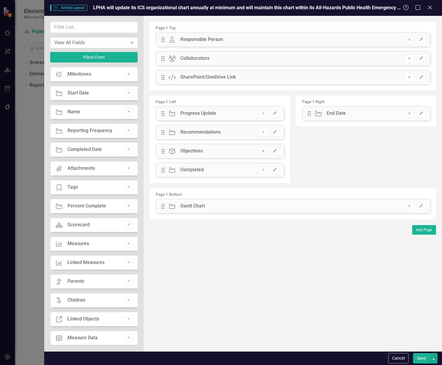
click at [265, 151] on icon "Remove" at bounding box center [263, 151] width 4 height 4
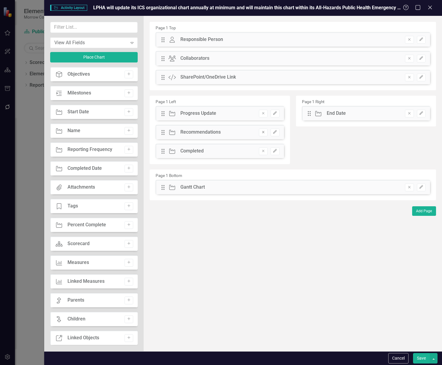
click at [263, 131] on icon "Remove" at bounding box center [263, 132] width 4 height 4
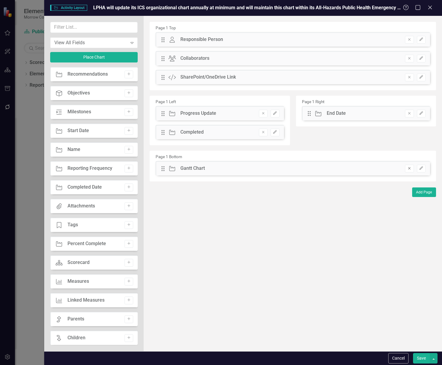
click at [409, 169] on icon "Remove" at bounding box center [409, 168] width 4 height 4
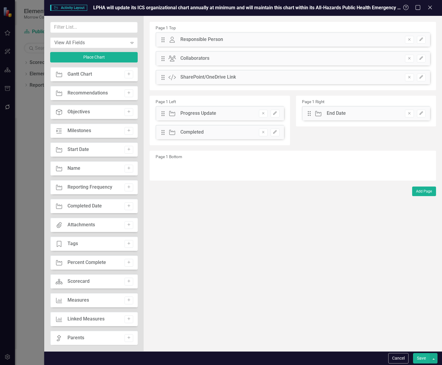
drag, startPoint x: 409, startPoint y: 169, endPoint x: 281, endPoint y: 236, distance: 144.4
click at [281, 236] on div "The fields (or pods) that are available for you to include on the detail page a…" at bounding box center [293, 183] width 298 height 335
click at [407, 59] on icon "Remove" at bounding box center [409, 58] width 4 height 4
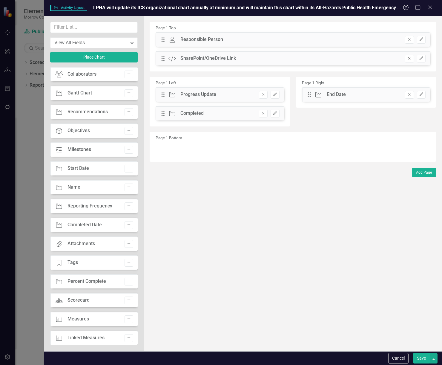
click at [409, 60] on icon "Remove" at bounding box center [409, 58] width 4 height 4
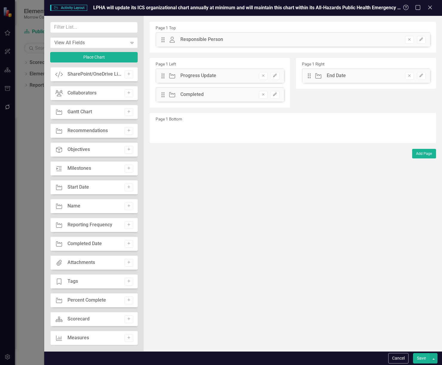
click at [422, 360] on button "Save" at bounding box center [421, 358] width 17 height 10
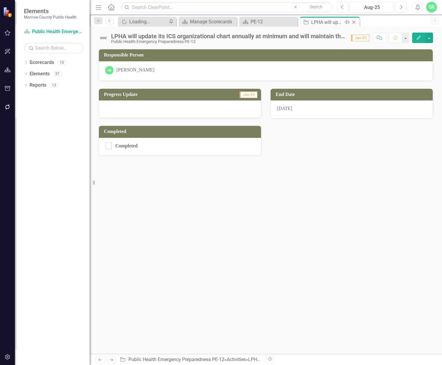
drag, startPoint x: 0, startPoint y: 0, endPoint x: 354, endPoint y: 21, distance: 355.0
click at [354, 21] on icon "Close" at bounding box center [354, 22] width 6 height 5
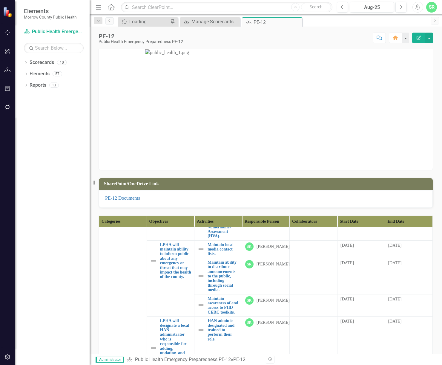
scroll to position [1045, 0]
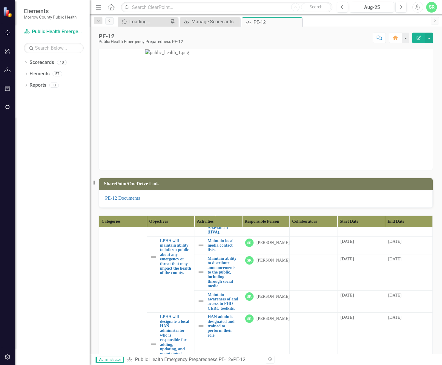
click at [216, 122] on link "LPHA submitted All-Hazards Plan incorporating requirements in PE-51 modernizati…" at bounding box center [222, 107] width 31 height 27
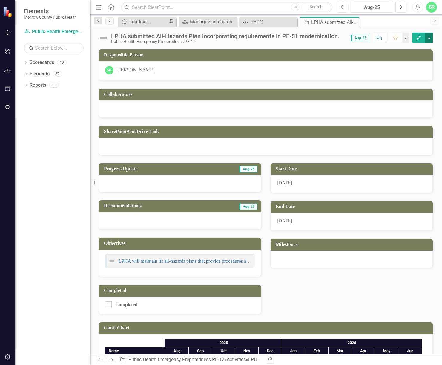
click at [431, 38] on button "button" at bounding box center [429, 38] width 8 height 10
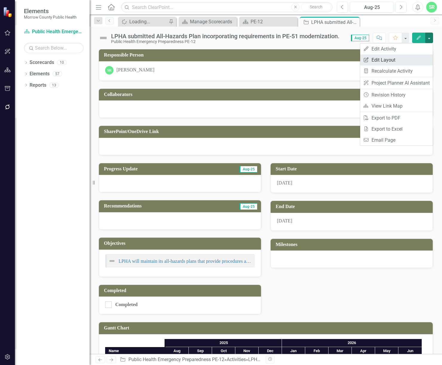
click at [401, 57] on link "Edit Report Edit Layout" at bounding box center [396, 59] width 73 height 11
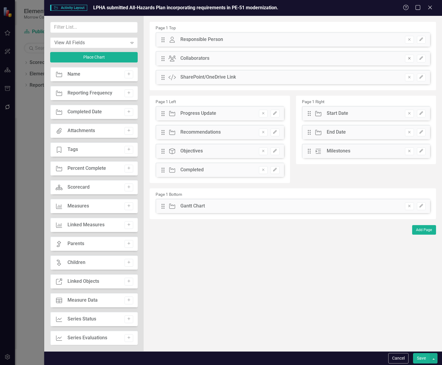
click at [408, 57] on icon "Remove" at bounding box center [409, 58] width 4 height 4
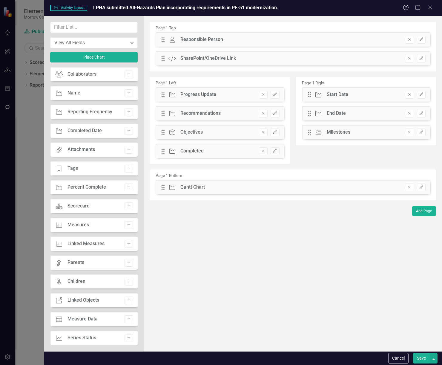
click at [408, 57] on icon "Remove" at bounding box center [409, 58] width 4 height 4
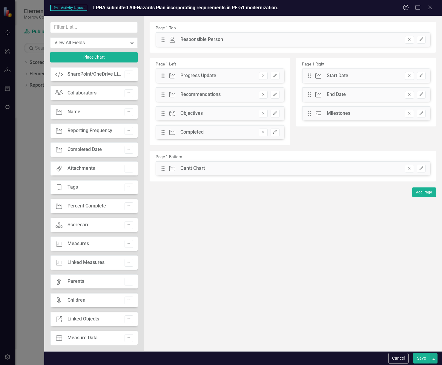
click at [263, 95] on icon "Remove" at bounding box center [263, 95] width 4 height 4
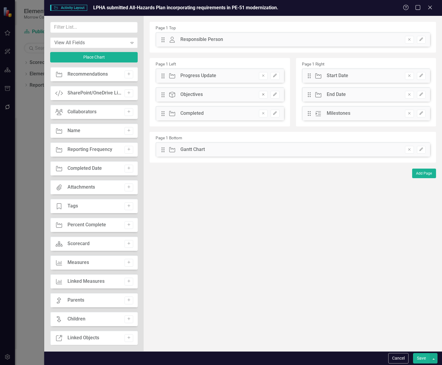
click at [262, 95] on icon "Remove" at bounding box center [263, 95] width 4 height 4
click at [407, 148] on icon "Remove" at bounding box center [409, 149] width 4 height 4
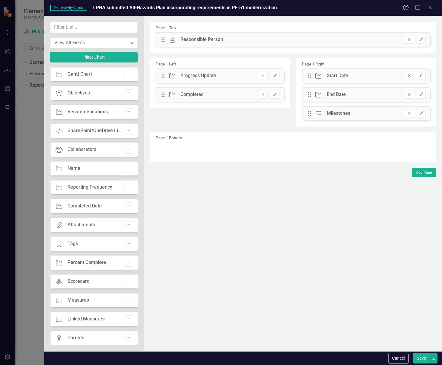
click at [409, 76] on icon "button" at bounding box center [409, 76] width 2 height 2
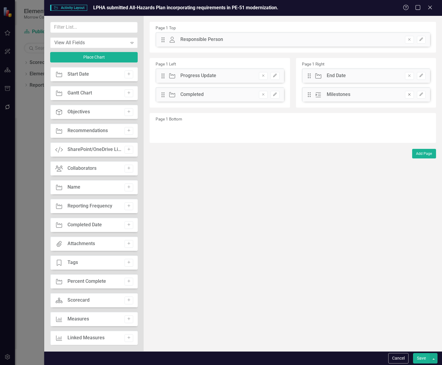
click at [408, 93] on icon "Remove" at bounding box center [409, 95] width 4 height 4
click at [419, 357] on button "Save" at bounding box center [421, 358] width 17 height 10
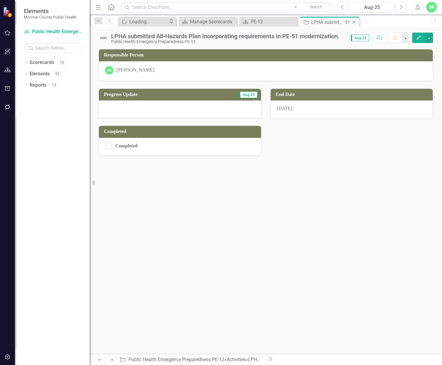
click at [354, 22] on icon "Close" at bounding box center [354, 22] width 6 height 5
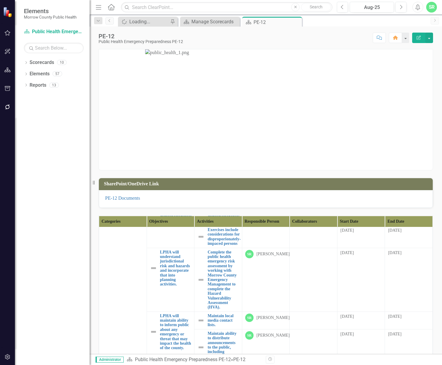
scroll to position [1045, 0]
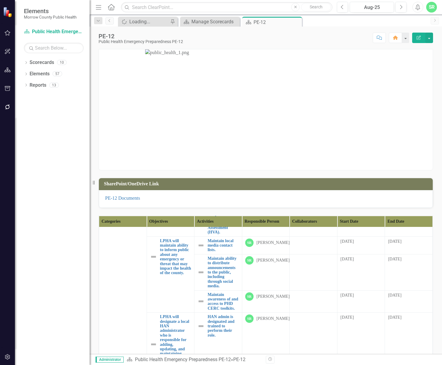
click at [221, 148] on link "Plan updates include considerations for disproporionately-impaced persons." at bounding box center [223, 136] width 33 height 23
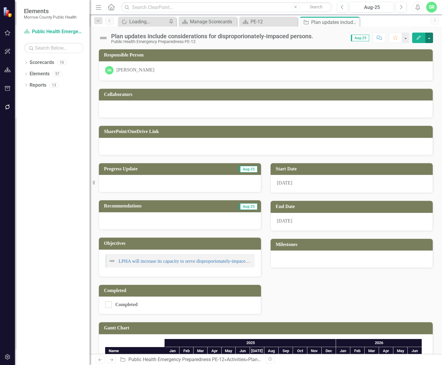
click at [426, 36] on button "button" at bounding box center [429, 38] width 8 height 10
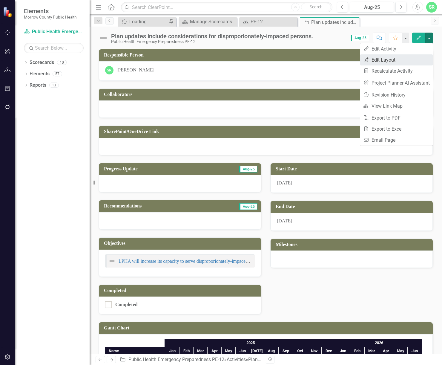
click at [410, 57] on link "Edit Report Edit Layout" at bounding box center [396, 59] width 73 height 11
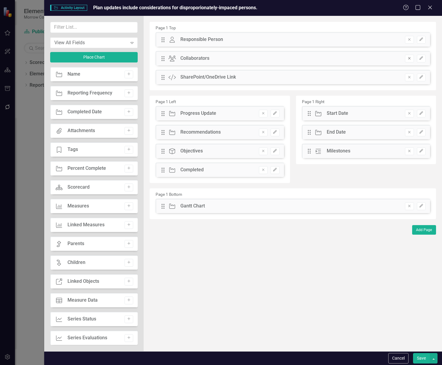
click at [410, 58] on icon "Remove" at bounding box center [409, 58] width 4 height 4
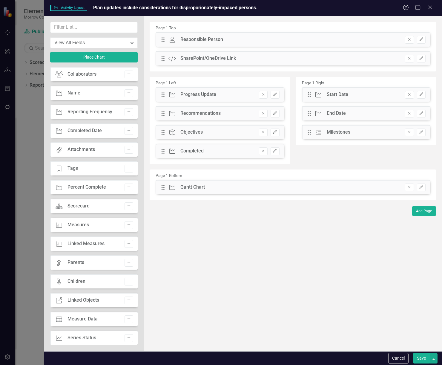
click at [409, 58] on icon "Remove" at bounding box center [409, 58] width 4 height 4
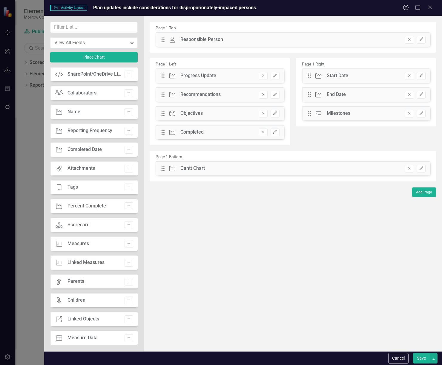
click at [262, 96] on icon "Remove" at bounding box center [263, 95] width 4 height 4
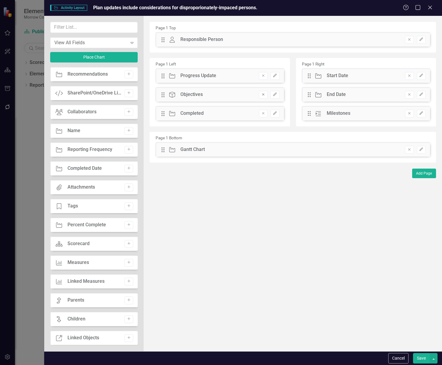
click at [263, 98] on button "Remove" at bounding box center [263, 95] width 9 height 8
click at [406, 148] on button "Remove" at bounding box center [409, 150] width 9 height 8
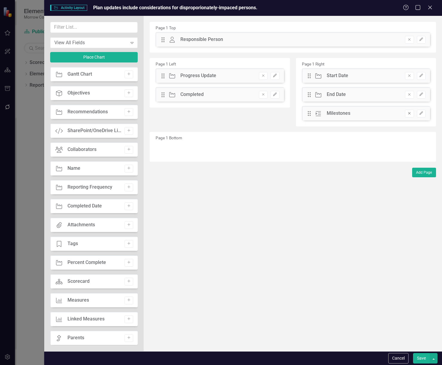
click at [407, 115] on icon "Remove" at bounding box center [409, 113] width 4 height 4
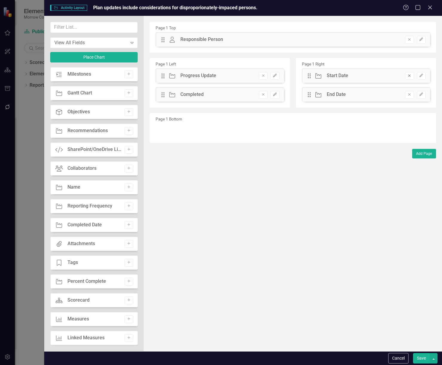
click at [409, 76] on icon "Remove" at bounding box center [409, 76] width 4 height 4
click at [422, 360] on button "Save" at bounding box center [421, 358] width 17 height 10
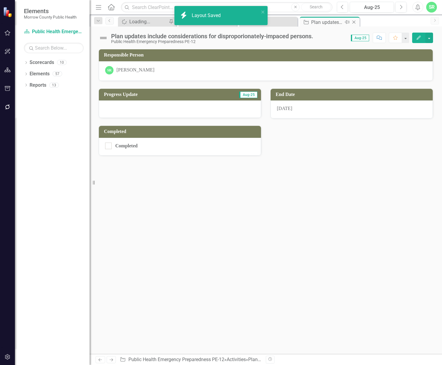
click at [356, 21] on icon "Close" at bounding box center [354, 22] width 6 height 5
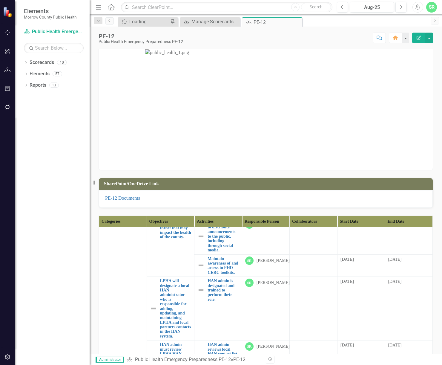
scroll to position [1045, 0]
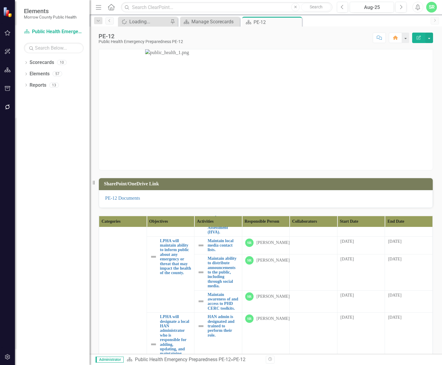
click at [214, 171] on link "Exercises include considerations for disproporionately-impaced persons" at bounding box center [223, 161] width 33 height 19
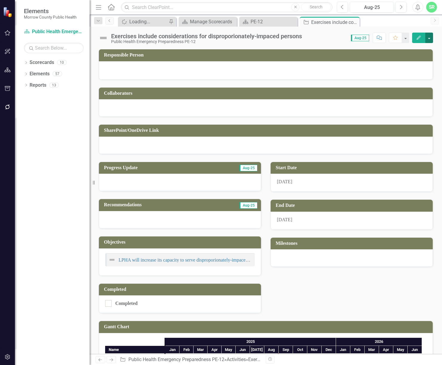
click at [430, 36] on button "button" at bounding box center [429, 38] width 8 height 10
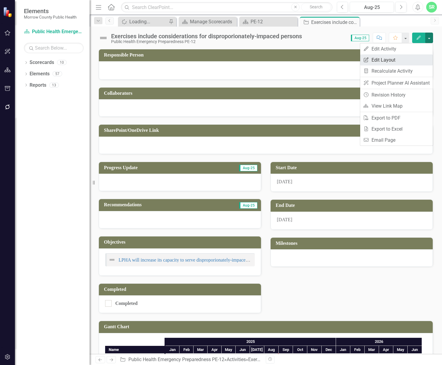
click at [407, 59] on link "Edit Report Edit Layout" at bounding box center [396, 59] width 73 height 11
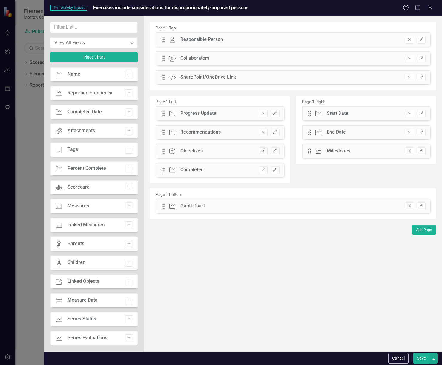
click at [265, 153] on button "Remove" at bounding box center [263, 151] width 9 height 8
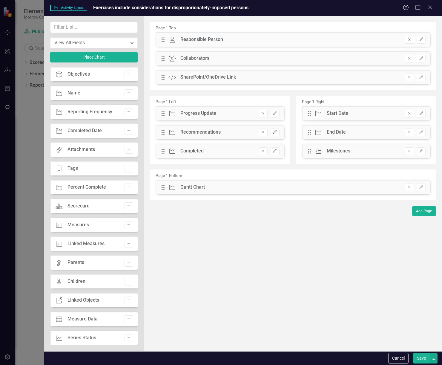
click at [264, 135] on button "Remove" at bounding box center [263, 132] width 9 height 8
click at [408, 188] on icon "Remove" at bounding box center [409, 187] width 4 height 4
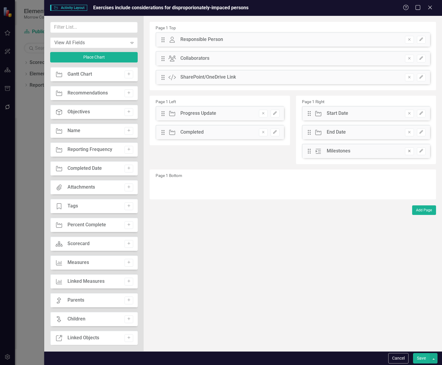
click at [409, 150] on icon "button" at bounding box center [409, 151] width 2 height 2
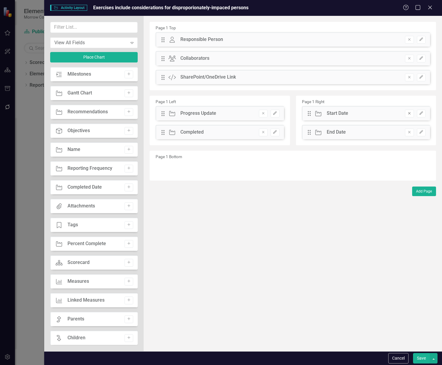
click at [406, 111] on button "Remove" at bounding box center [409, 114] width 9 height 8
click at [409, 76] on icon "Remove" at bounding box center [409, 77] width 4 height 4
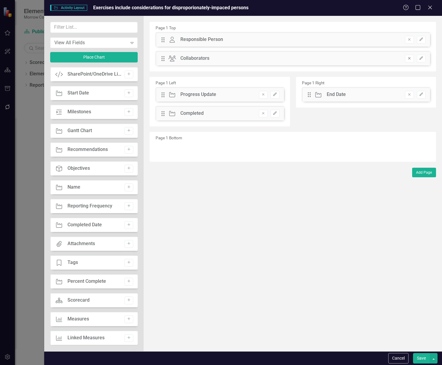
click at [410, 60] on icon "Remove" at bounding box center [409, 58] width 4 height 4
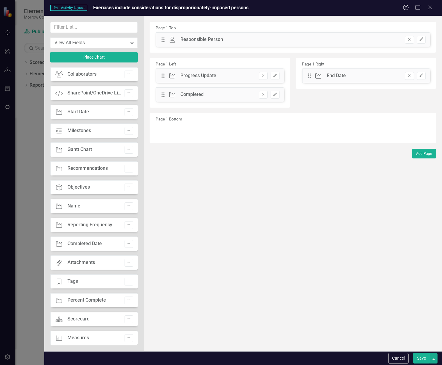
click at [426, 362] on button "Save" at bounding box center [421, 358] width 17 height 10
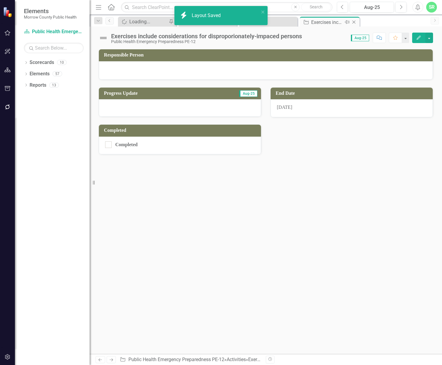
click at [356, 20] on icon "Close" at bounding box center [354, 22] width 6 height 5
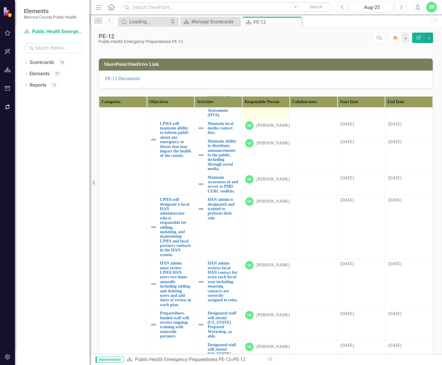
scroll to position [1075, 0]
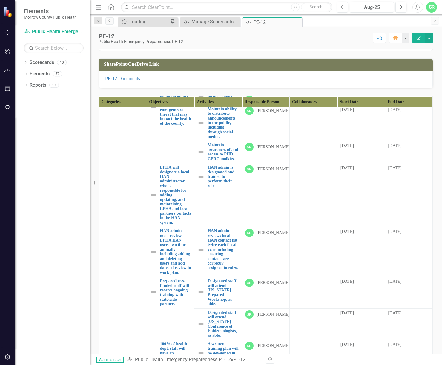
click at [224, 85] on link "Complete the public health emergency risk assessment by working with Morrow Cou…" at bounding box center [222, 55] width 31 height 60
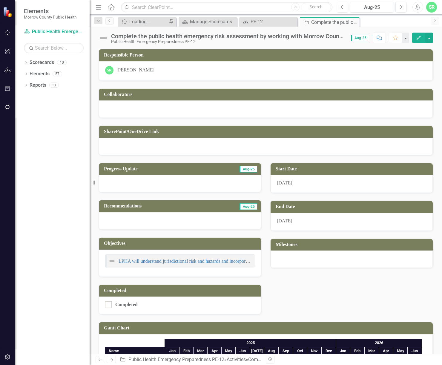
click at [424, 35] on button "Edit" at bounding box center [418, 38] width 13 height 10
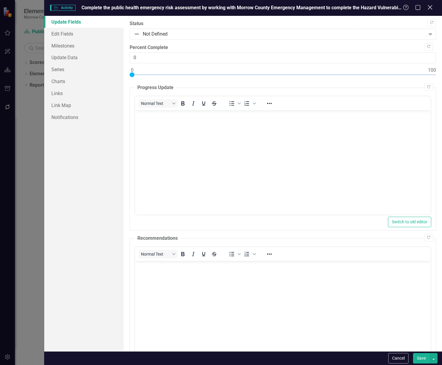
click at [431, 6] on icon at bounding box center [430, 7] width 4 height 4
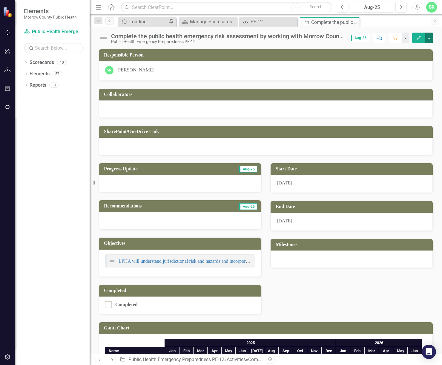
click at [431, 38] on button "button" at bounding box center [429, 38] width 8 height 10
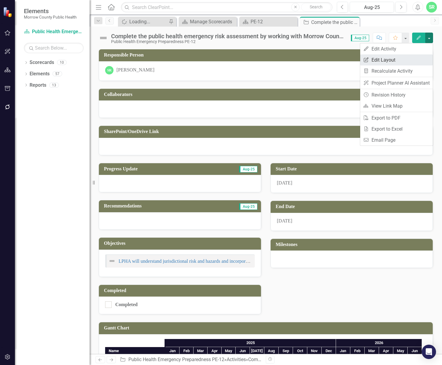
click at [416, 56] on link "Edit Report Edit Layout" at bounding box center [396, 59] width 73 height 11
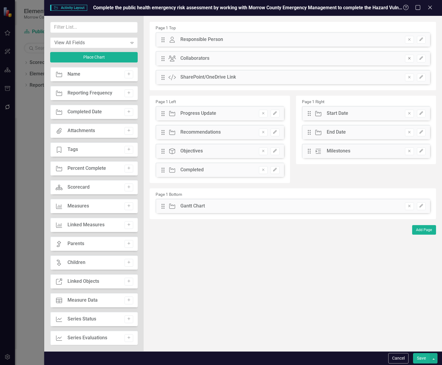
click at [410, 60] on icon "Remove" at bounding box center [409, 58] width 4 height 4
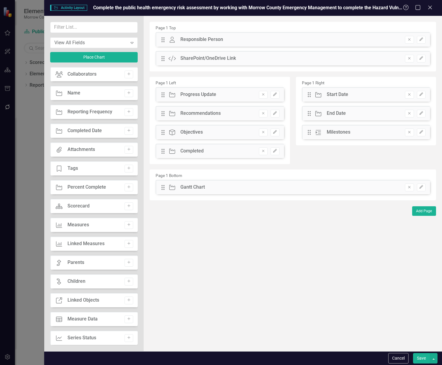
click at [410, 60] on icon "Remove" at bounding box center [409, 58] width 4 height 4
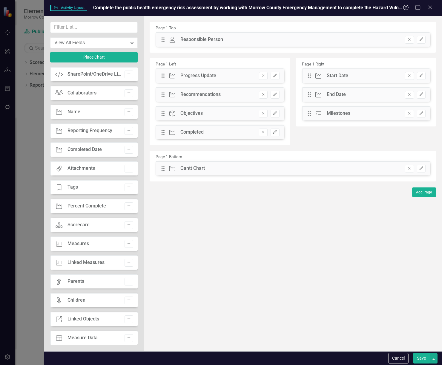
click at [263, 94] on icon "Remove" at bounding box center [263, 95] width 4 height 4
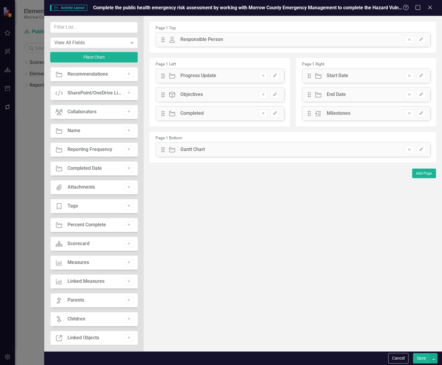
click at [262, 96] on icon "Remove" at bounding box center [263, 95] width 4 height 4
click at [410, 151] on button "Remove" at bounding box center [409, 150] width 9 height 8
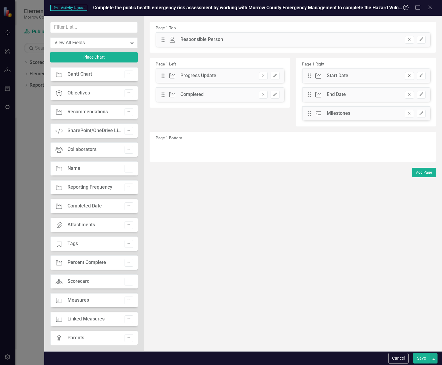
click at [408, 79] on button "Remove" at bounding box center [409, 76] width 9 height 8
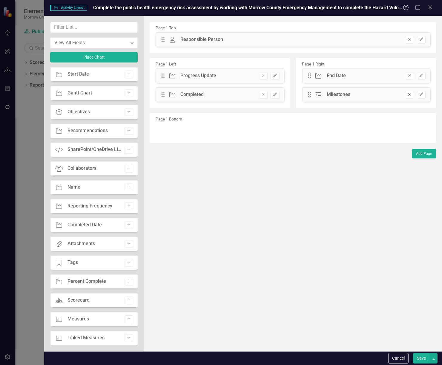
click at [408, 93] on icon "Remove" at bounding box center [409, 95] width 4 height 4
click at [421, 359] on button "Save" at bounding box center [421, 358] width 17 height 10
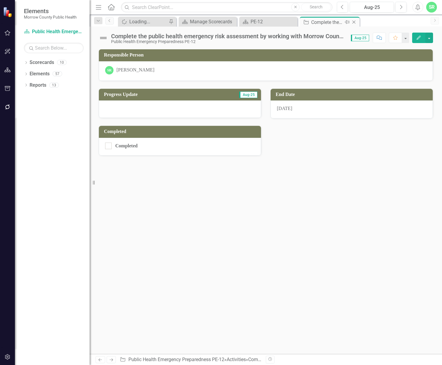
click at [354, 23] on icon "Close" at bounding box center [354, 22] width 6 height 5
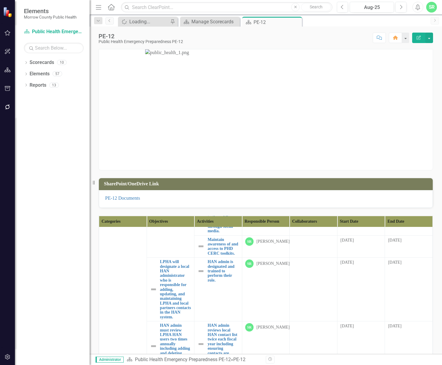
scroll to position [1134, 0]
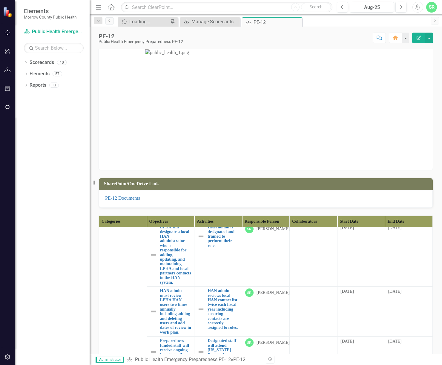
click at [224, 162] on link "Maintain local media contact lists." at bounding box center [222, 156] width 31 height 14
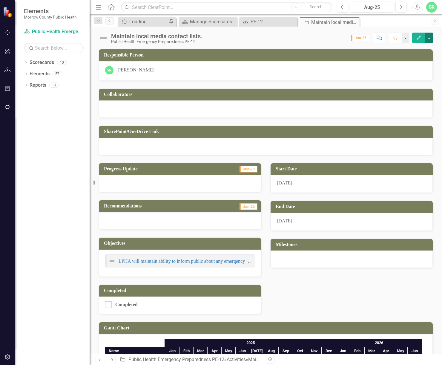
click at [428, 35] on button "button" at bounding box center [429, 38] width 8 height 10
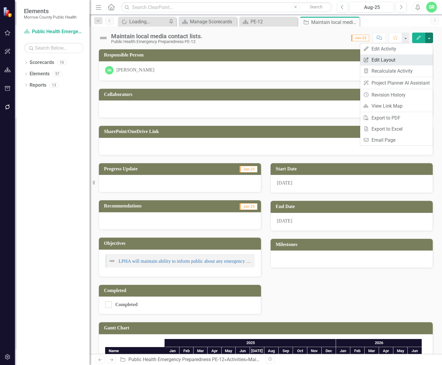
click at [406, 58] on link "Edit Report Edit Layout" at bounding box center [396, 59] width 73 height 11
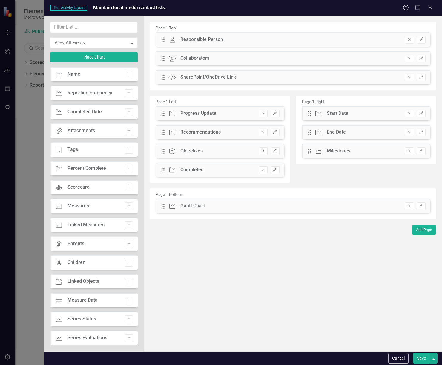
click at [265, 153] on icon "Remove" at bounding box center [263, 151] width 4 height 4
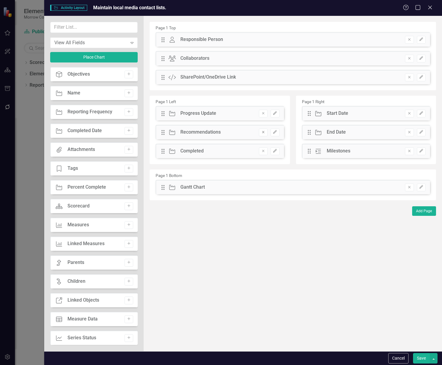
click at [265, 133] on icon "Remove" at bounding box center [263, 132] width 4 height 4
click at [412, 185] on button "Remove" at bounding box center [409, 187] width 9 height 8
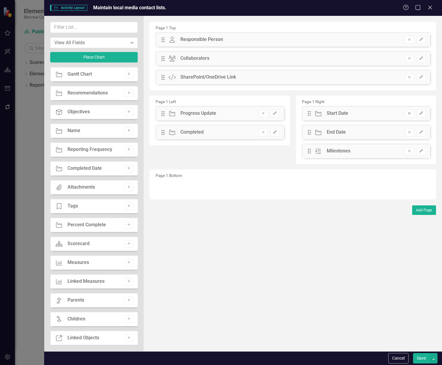
click at [409, 113] on icon "Remove" at bounding box center [409, 113] width 4 height 4
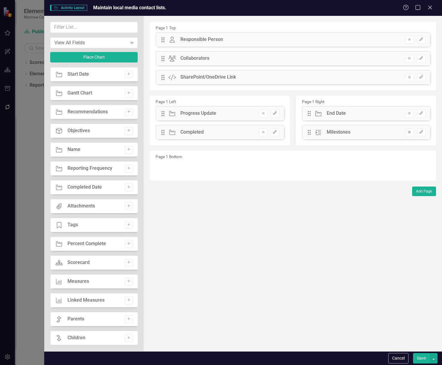
click at [408, 131] on icon "Remove" at bounding box center [409, 132] width 4 height 4
click at [411, 77] on icon "Remove" at bounding box center [409, 77] width 4 height 4
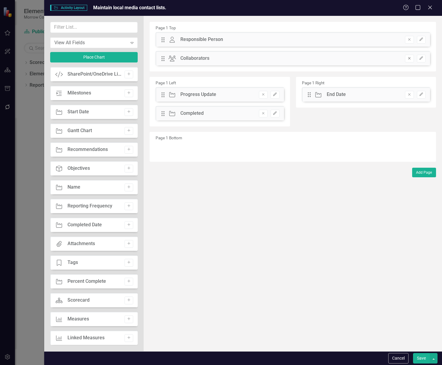
click at [409, 57] on icon "Remove" at bounding box center [409, 58] width 4 height 4
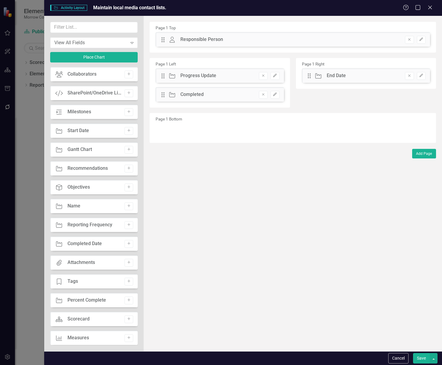
click at [423, 357] on button "Save" at bounding box center [421, 358] width 17 height 10
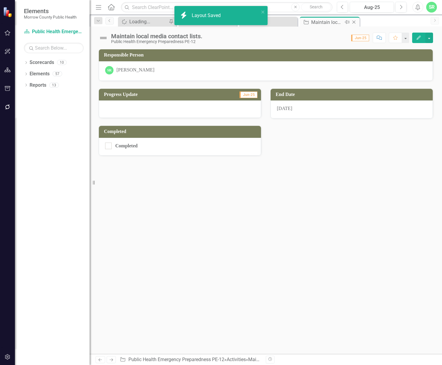
click at [355, 22] on icon "Close" at bounding box center [354, 22] width 6 height 5
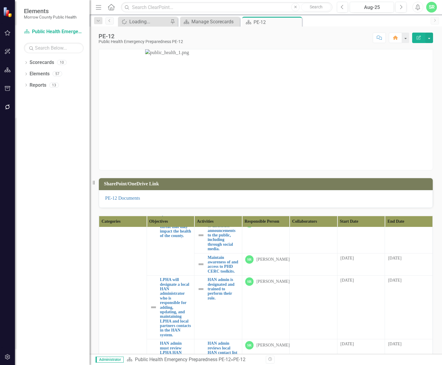
scroll to position [1134, 0]
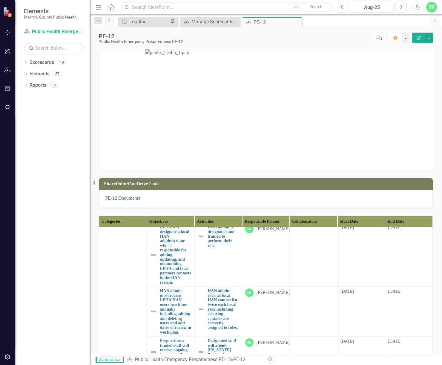
click at [212, 199] on link "Maintain ability to distribute announcements to the public, including through s…" at bounding box center [222, 182] width 31 height 32
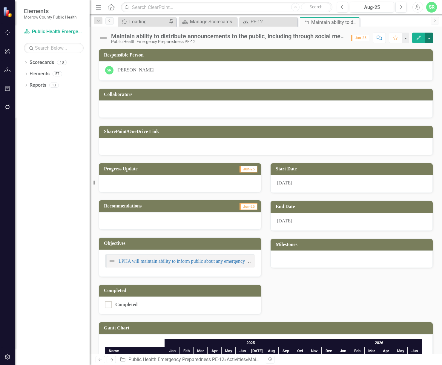
click at [428, 39] on button "button" at bounding box center [429, 38] width 8 height 10
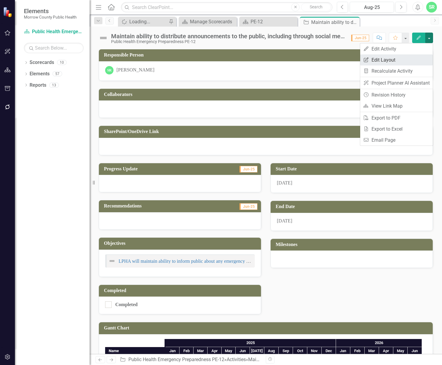
click at [409, 59] on link "Edit Report Edit Layout" at bounding box center [396, 59] width 73 height 11
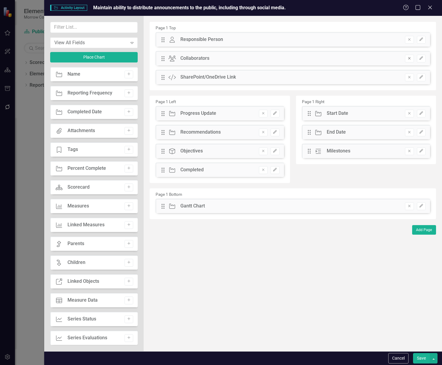
click at [407, 59] on icon "Remove" at bounding box center [409, 58] width 4 height 4
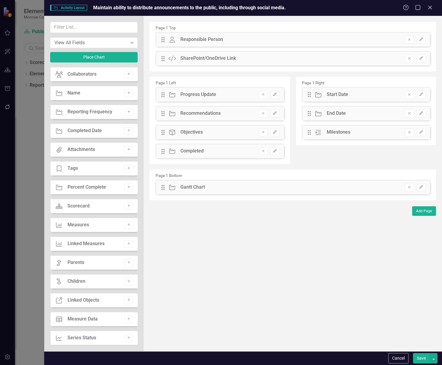
click at [407, 59] on icon "Remove" at bounding box center [409, 58] width 4 height 4
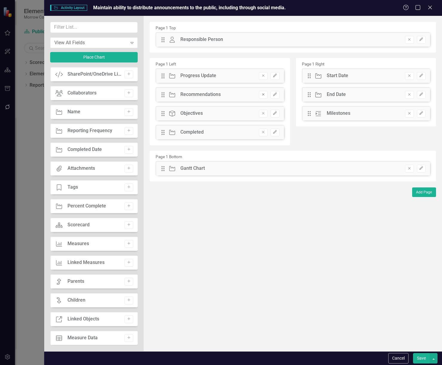
click at [265, 95] on icon "Remove" at bounding box center [263, 95] width 4 height 4
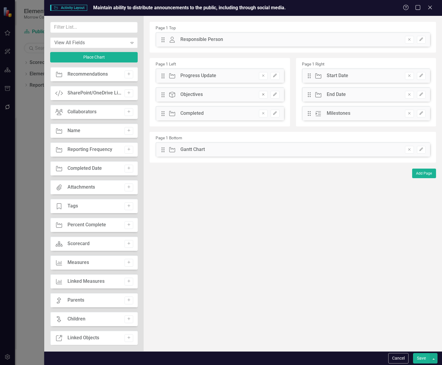
click at [264, 96] on button "Remove" at bounding box center [263, 95] width 9 height 8
click at [408, 149] on icon "Remove" at bounding box center [409, 149] width 4 height 4
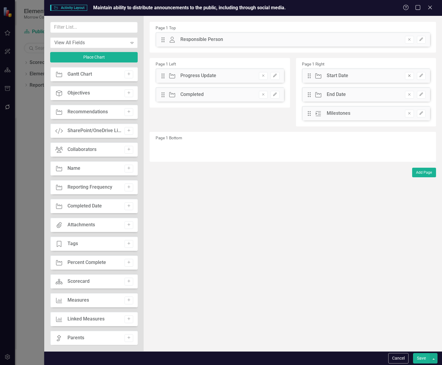
click at [412, 76] on button "Remove" at bounding box center [409, 76] width 9 height 8
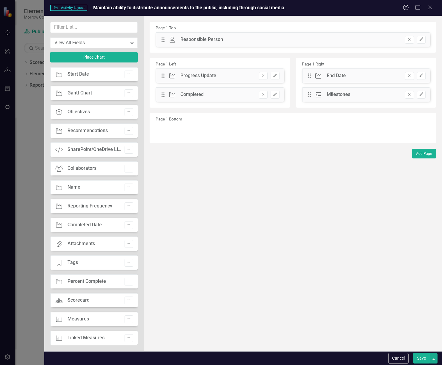
click at [411, 93] on button "Remove" at bounding box center [409, 95] width 9 height 8
click at [425, 358] on button "Save" at bounding box center [421, 358] width 17 height 10
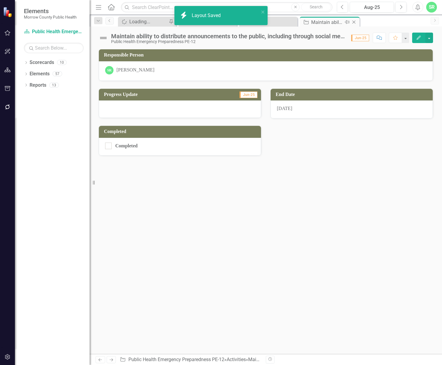
click at [353, 22] on icon "Close" at bounding box center [354, 22] width 6 height 5
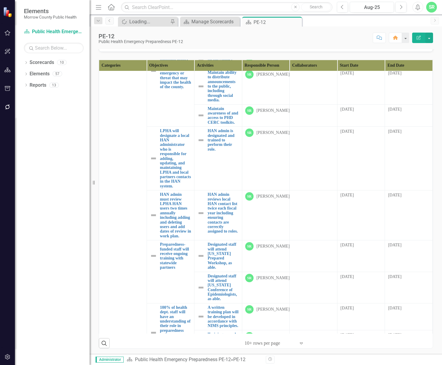
scroll to position [156, 0]
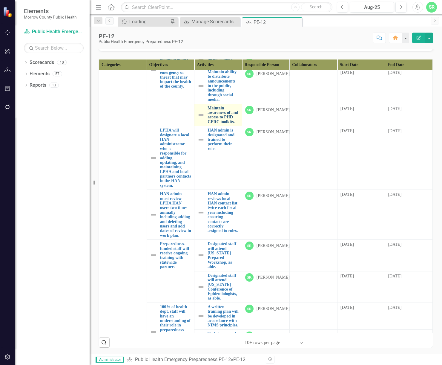
click at [221, 124] on link "Maintain awareness of and access to PHD CERC toolkits." at bounding box center [222, 115] width 31 height 19
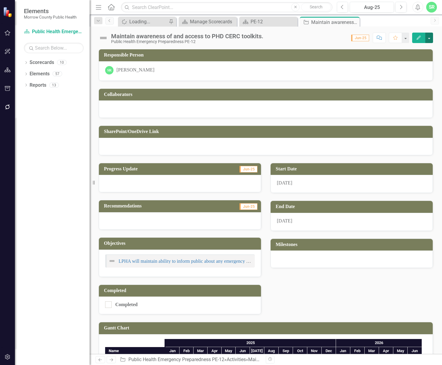
click at [427, 39] on button "button" at bounding box center [429, 38] width 8 height 10
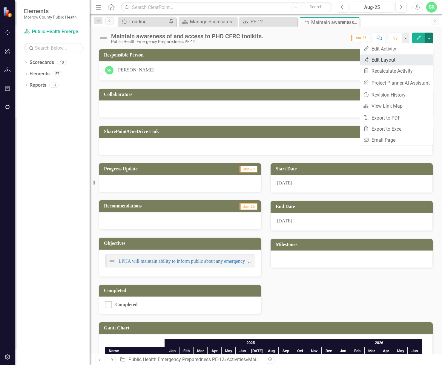
click at [411, 57] on link "Edit Report Edit Layout" at bounding box center [396, 59] width 73 height 11
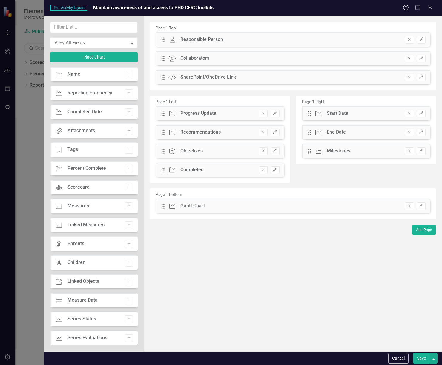
click at [406, 60] on button "Remove" at bounding box center [409, 59] width 9 height 8
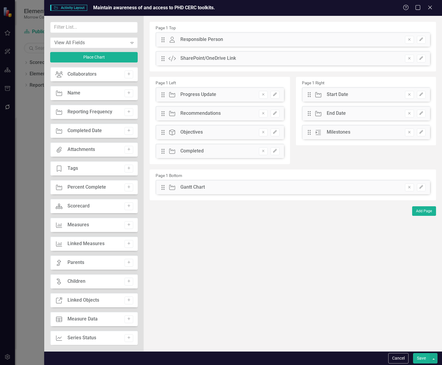
click at [406, 60] on button "Remove" at bounding box center [409, 59] width 9 height 8
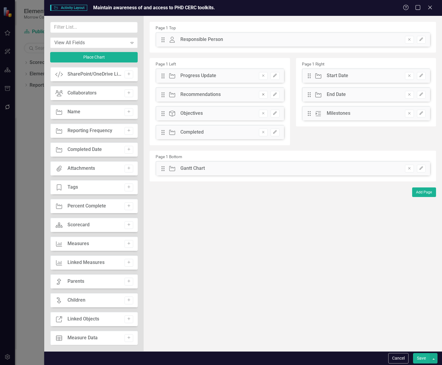
click at [263, 96] on icon "Remove" at bounding box center [263, 95] width 4 height 4
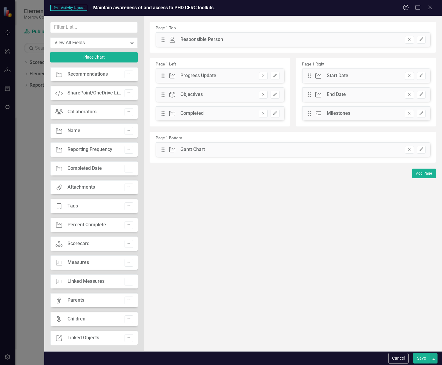
click at [264, 95] on icon "Remove" at bounding box center [263, 95] width 4 height 4
click at [413, 150] on button "Remove" at bounding box center [409, 150] width 9 height 8
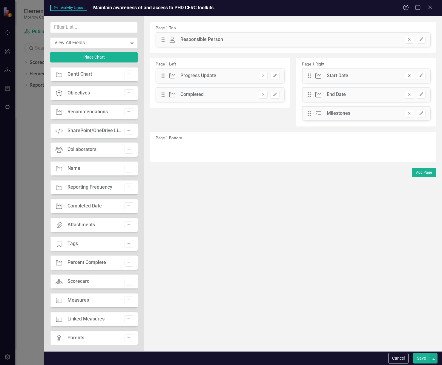
click at [406, 75] on button "Remove" at bounding box center [409, 76] width 9 height 8
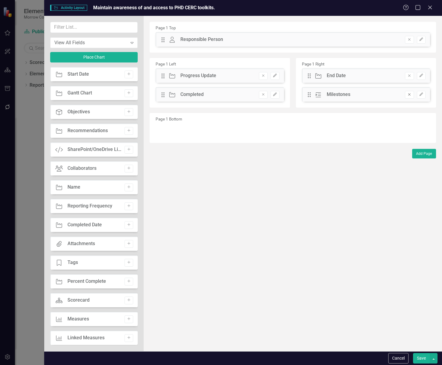
click at [408, 93] on icon "button" at bounding box center [409, 94] width 2 height 2
click at [419, 358] on button "Save" at bounding box center [421, 358] width 17 height 10
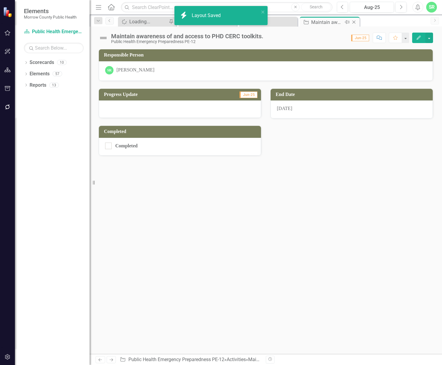
click at [355, 21] on icon "Close" at bounding box center [354, 22] width 6 height 5
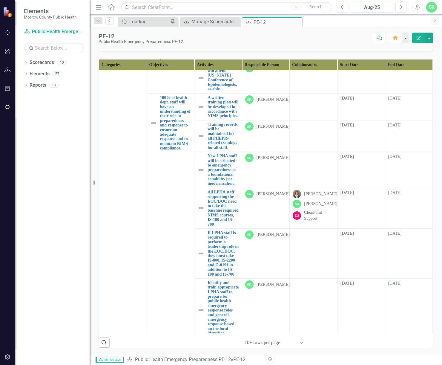
scroll to position [1224, 0]
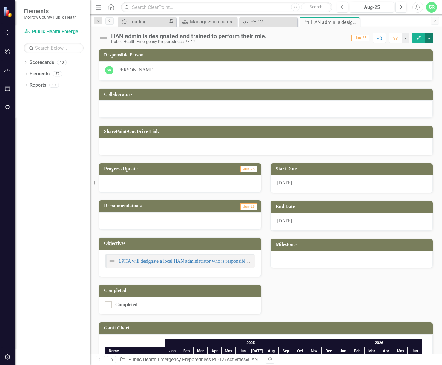
click at [430, 40] on button "button" at bounding box center [429, 38] width 8 height 10
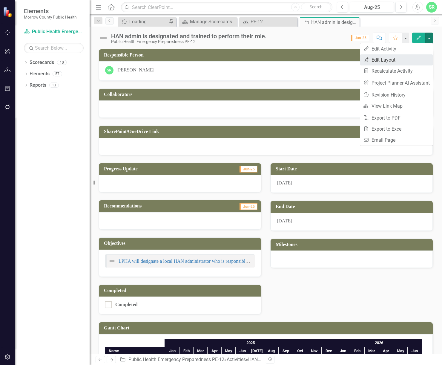
click at [407, 59] on link "Edit Report Edit Layout" at bounding box center [396, 59] width 73 height 11
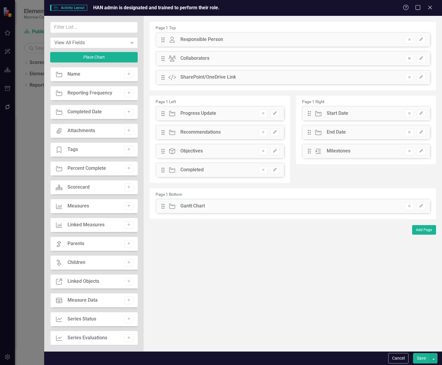
click at [409, 58] on icon "Remove" at bounding box center [409, 58] width 4 height 4
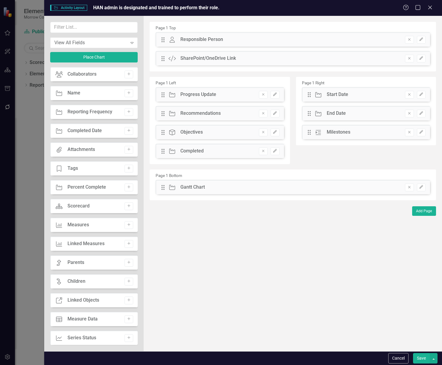
click at [409, 58] on icon "Remove" at bounding box center [409, 58] width 4 height 4
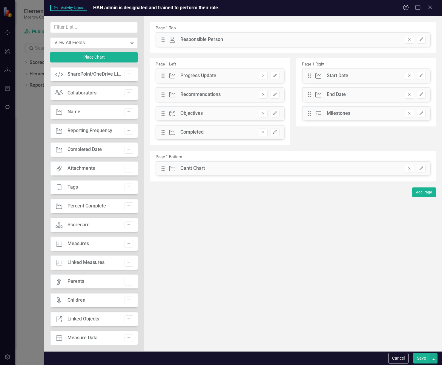
click at [262, 96] on icon "Remove" at bounding box center [263, 95] width 4 height 4
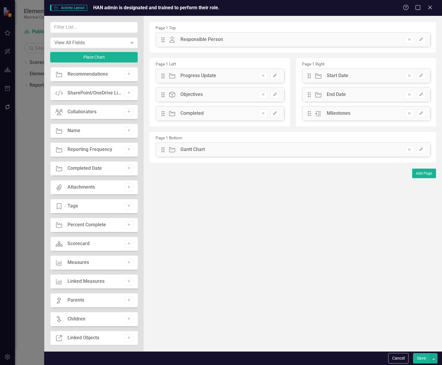
click at [262, 97] on button "Remove" at bounding box center [263, 95] width 9 height 8
click at [408, 147] on button "Remove" at bounding box center [409, 150] width 9 height 8
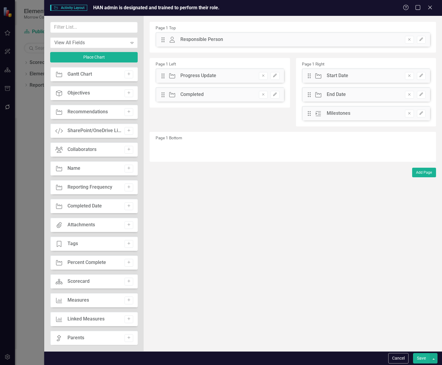
click at [409, 75] on icon "Remove" at bounding box center [409, 76] width 4 height 4
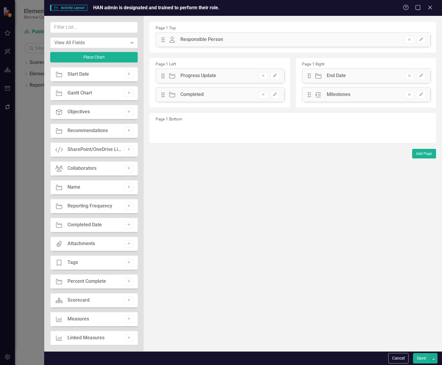
click at [408, 90] on div "Drag Milestone Milestones Remove Edit" at bounding box center [366, 94] width 128 height 14
click at [408, 93] on icon "Remove" at bounding box center [409, 95] width 4 height 4
click at [422, 358] on button "Save" at bounding box center [421, 358] width 17 height 10
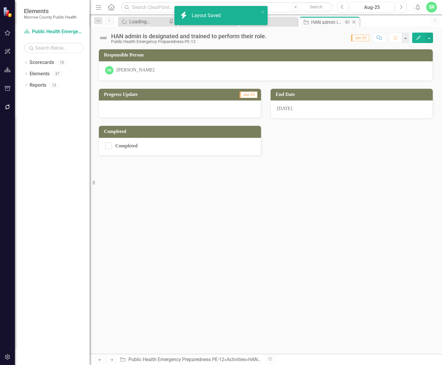
click at [356, 22] on icon "Close" at bounding box center [354, 22] width 6 height 5
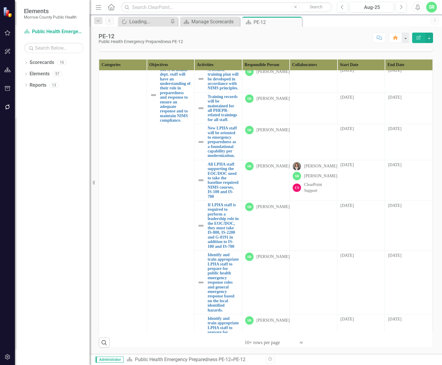
scroll to position [1314, 0]
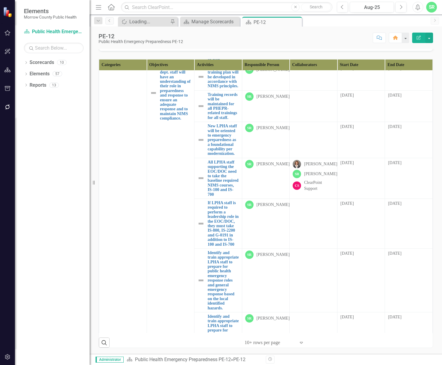
click at [220, 30] on link "Designated staff will attend [US_STATE] Prepared Workshop, as able." at bounding box center [222, 15] width 31 height 27
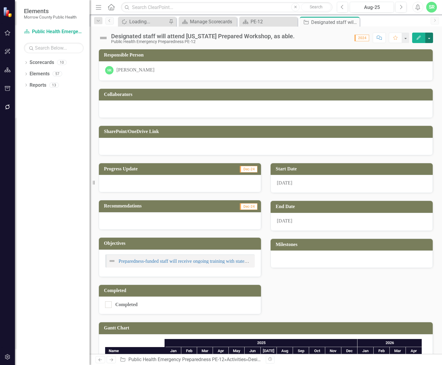
click at [428, 39] on button "button" at bounding box center [429, 38] width 8 height 10
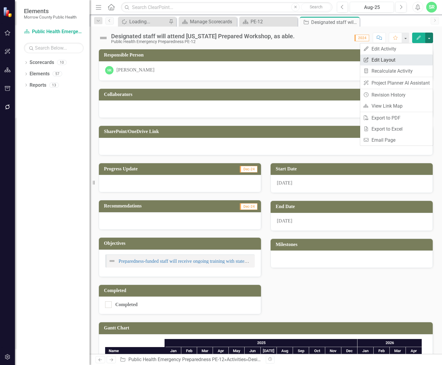
click at [400, 61] on link "Edit Report Edit Layout" at bounding box center [396, 59] width 73 height 11
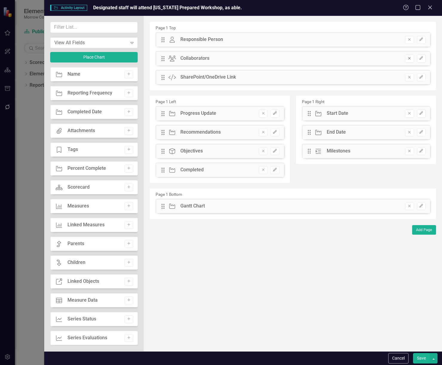
click at [410, 58] on icon "Remove" at bounding box center [409, 58] width 4 height 4
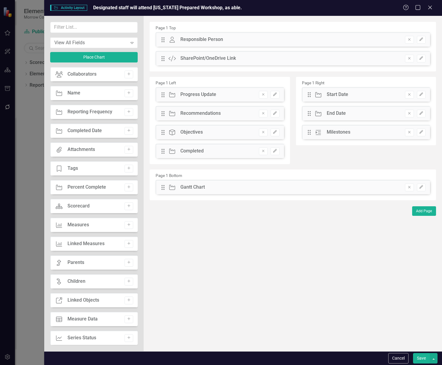
click at [410, 58] on icon "Remove" at bounding box center [409, 58] width 4 height 4
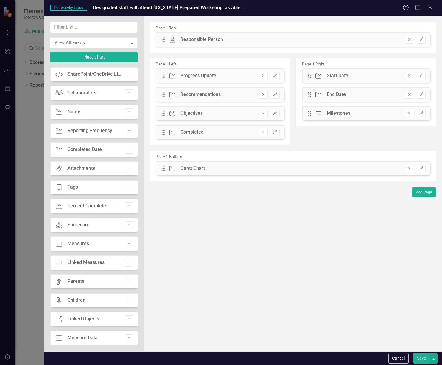
click at [266, 93] on button "Remove" at bounding box center [263, 95] width 9 height 8
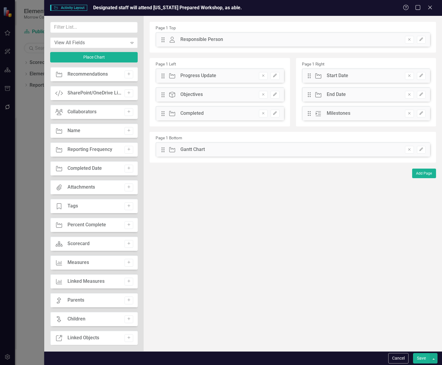
click at [266, 93] on button "Remove" at bounding box center [263, 95] width 9 height 8
click at [409, 77] on icon "Remove" at bounding box center [409, 76] width 4 height 4
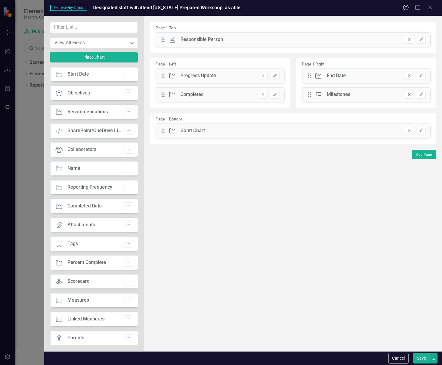
click at [410, 94] on icon "Remove" at bounding box center [409, 95] width 4 height 4
click at [412, 128] on button "Remove" at bounding box center [409, 131] width 9 height 8
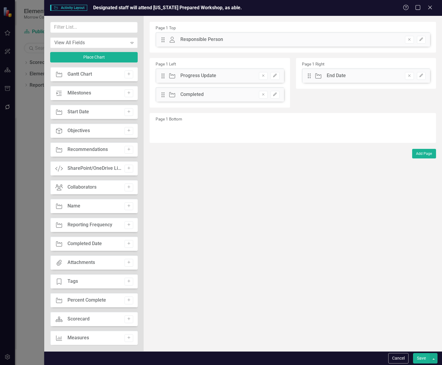
click at [423, 356] on button "Save" at bounding box center [421, 358] width 17 height 10
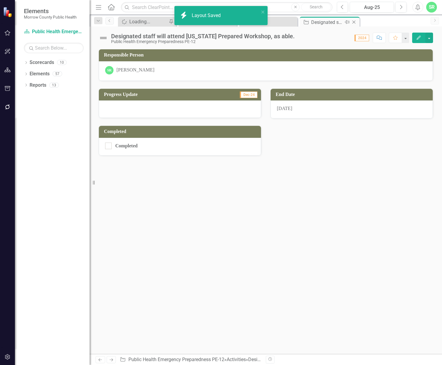
click at [357, 19] on div "Close" at bounding box center [353, 22] width 7 height 7
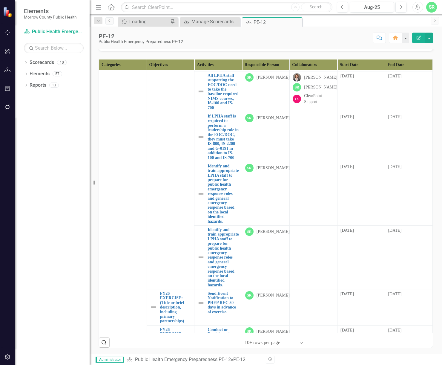
scroll to position [1403, 0]
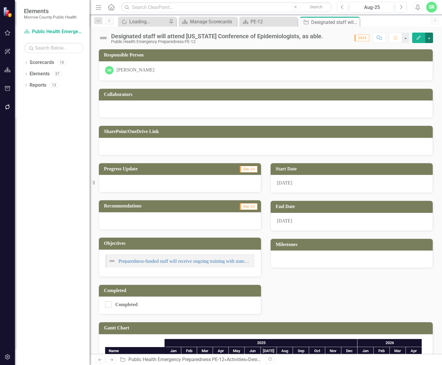
click at [425, 36] on button "button" at bounding box center [429, 38] width 8 height 10
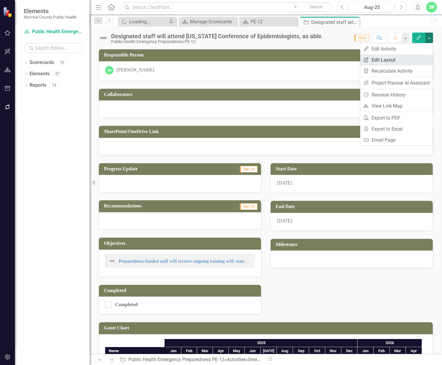
click at [399, 61] on link "Edit Report Edit Layout" at bounding box center [396, 59] width 73 height 11
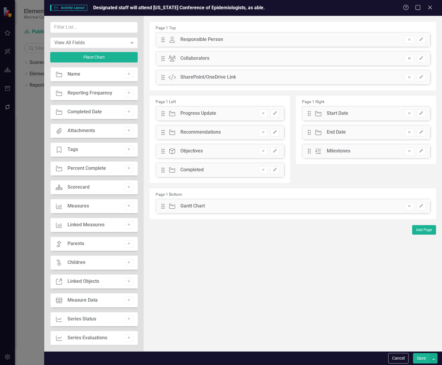
click at [409, 58] on icon "Remove" at bounding box center [409, 58] width 4 height 4
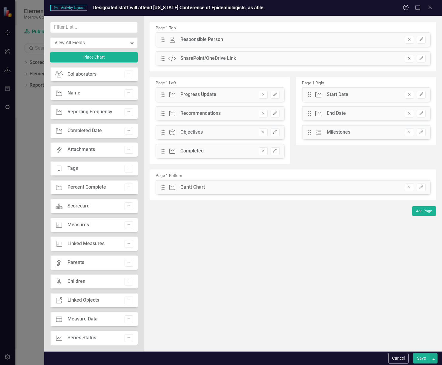
click at [409, 58] on icon "Remove" at bounding box center [409, 58] width 4 height 4
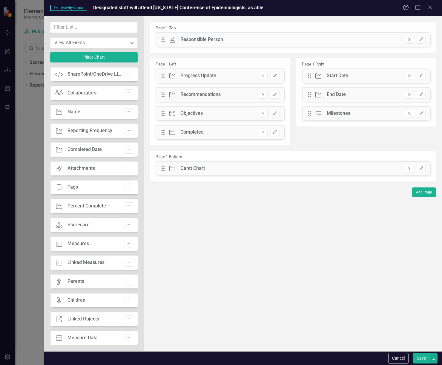
click at [264, 93] on icon "Remove" at bounding box center [263, 95] width 4 height 4
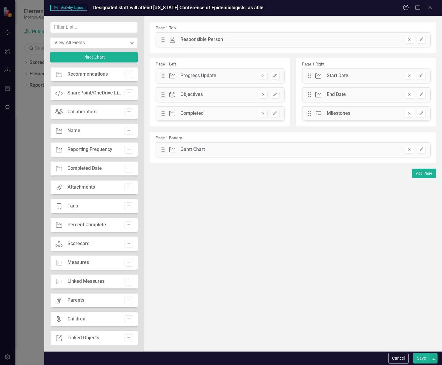
click at [264, 96] on button "Remove" at bounding box center [263, 95] width 9 height 8
click at [410, 77] on icon "Remove" at bounding box center [409, 76] width 4 height 4
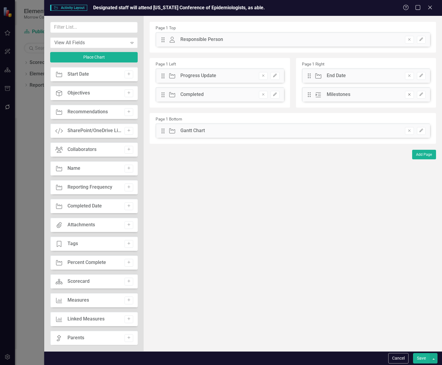
click at [409, 94] on icon "Remove" at bounding box center [409, 95] width 4 height 4
click at [410, 129] on icon "Remove" at bounding box center [409, 131] width 4 height 4
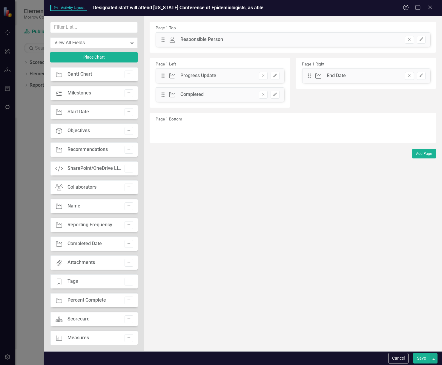
click at [424, 358] on button "Save" at bounding box center [421, 358] width 17 height 10
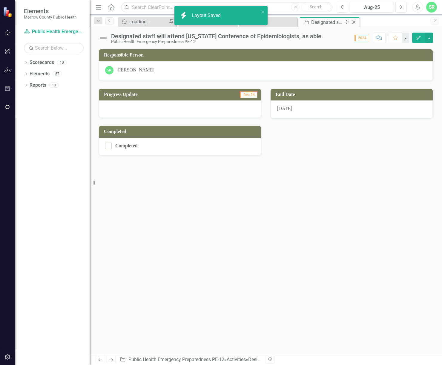
click at [355, 21] on icon at bounding box center [353, 22] width 3 height 3
